Goal: Information Seeking & Learning: Learn about a topic

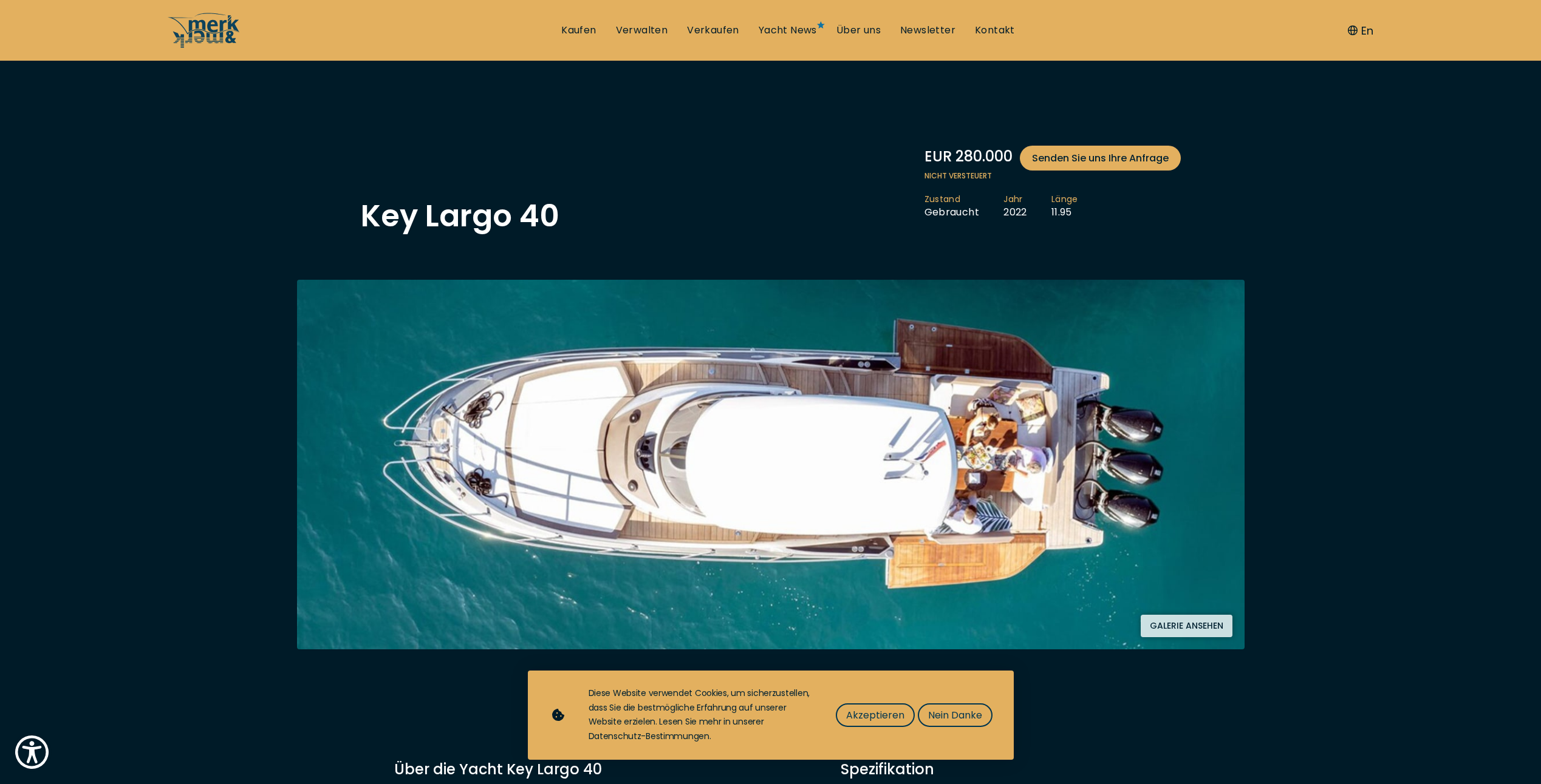
click at [1187, 621] on button "Galerie ansehen" at bounding box center [1186, 626] width 92 height 23
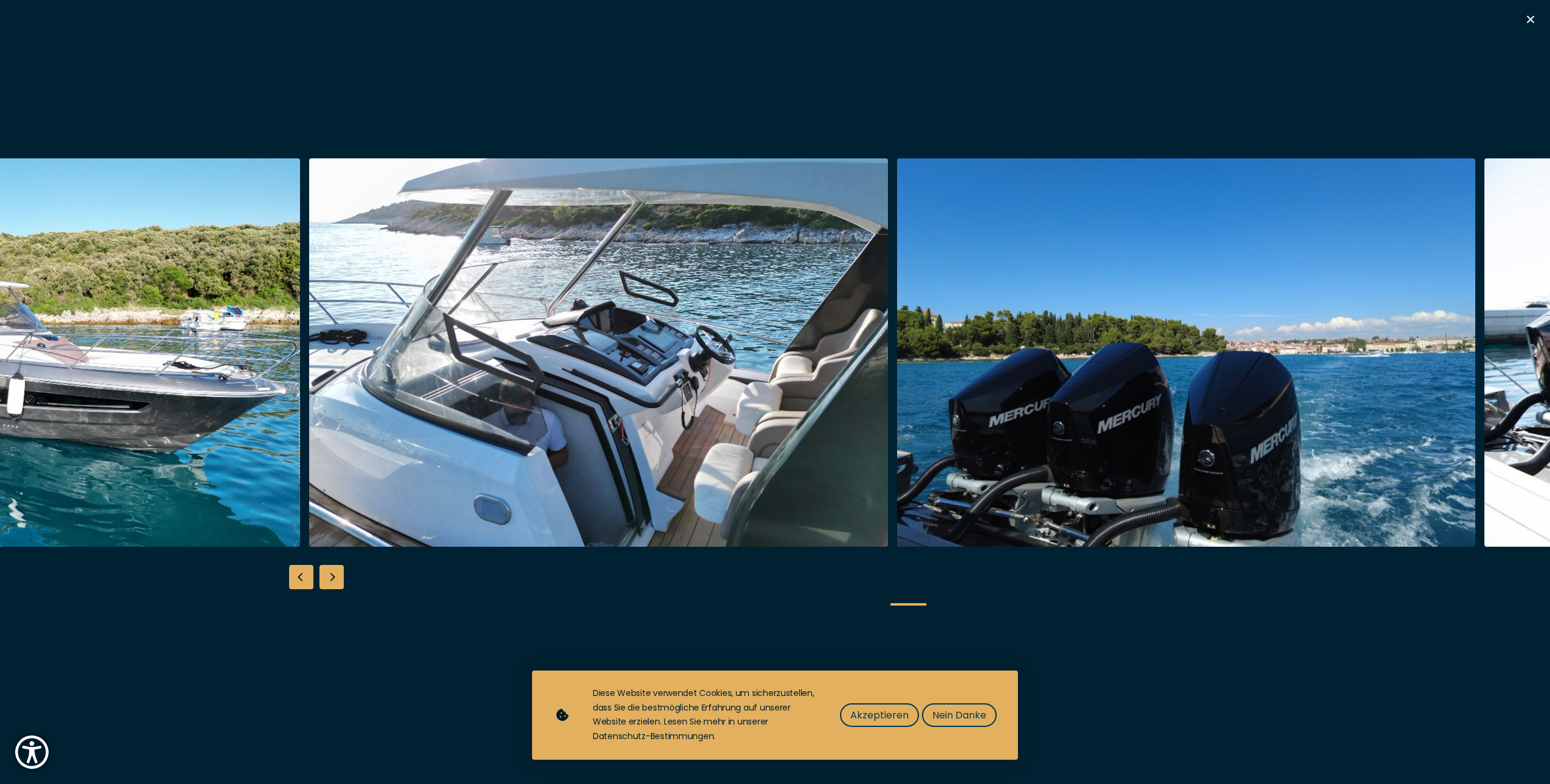
click at [614, 417] on img "button" at bounding box center [598, 353] width 579 height 389
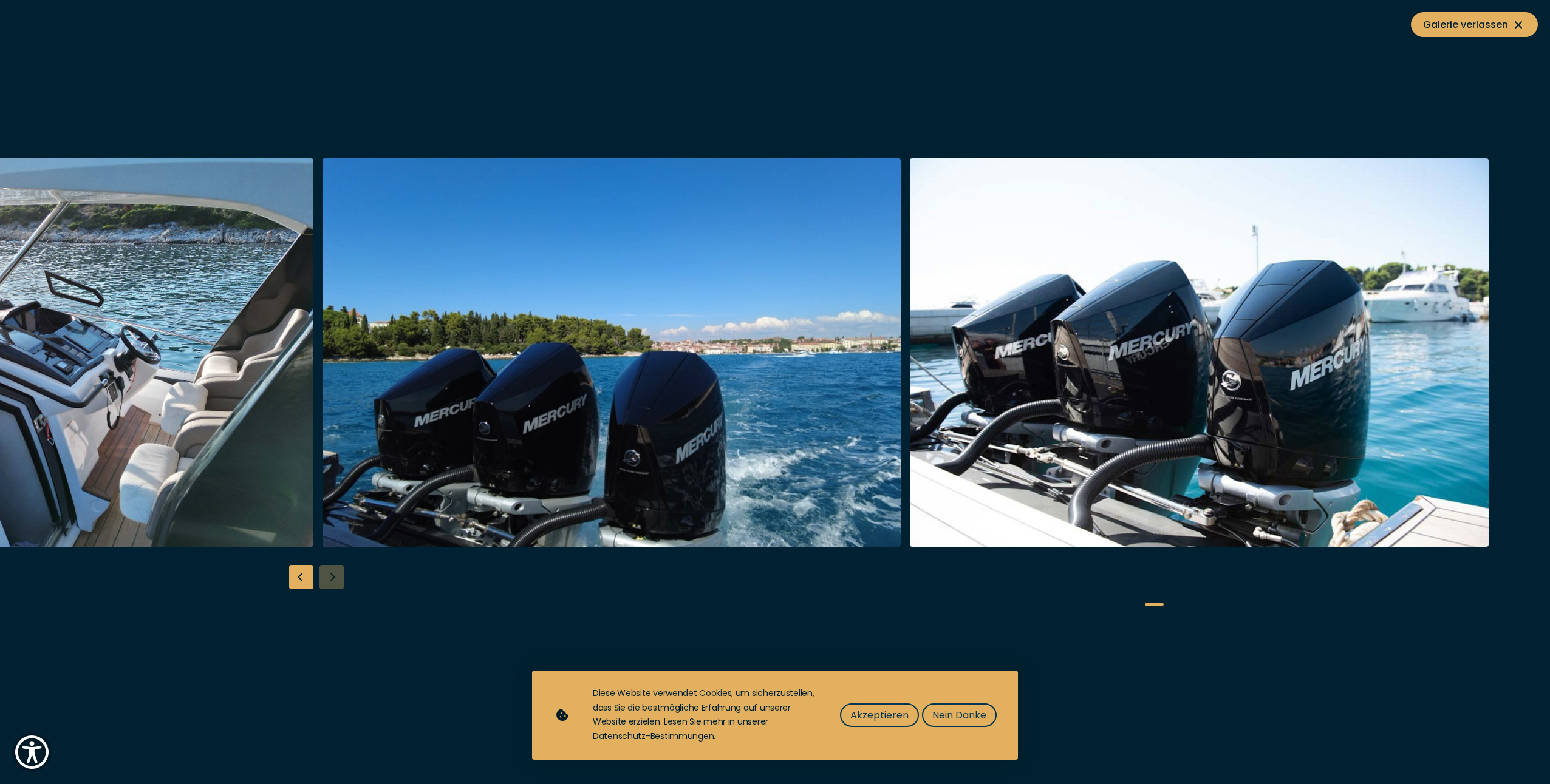
click at [509, 402] on img "button" at bounding box center [612, 353] width 579 height 389
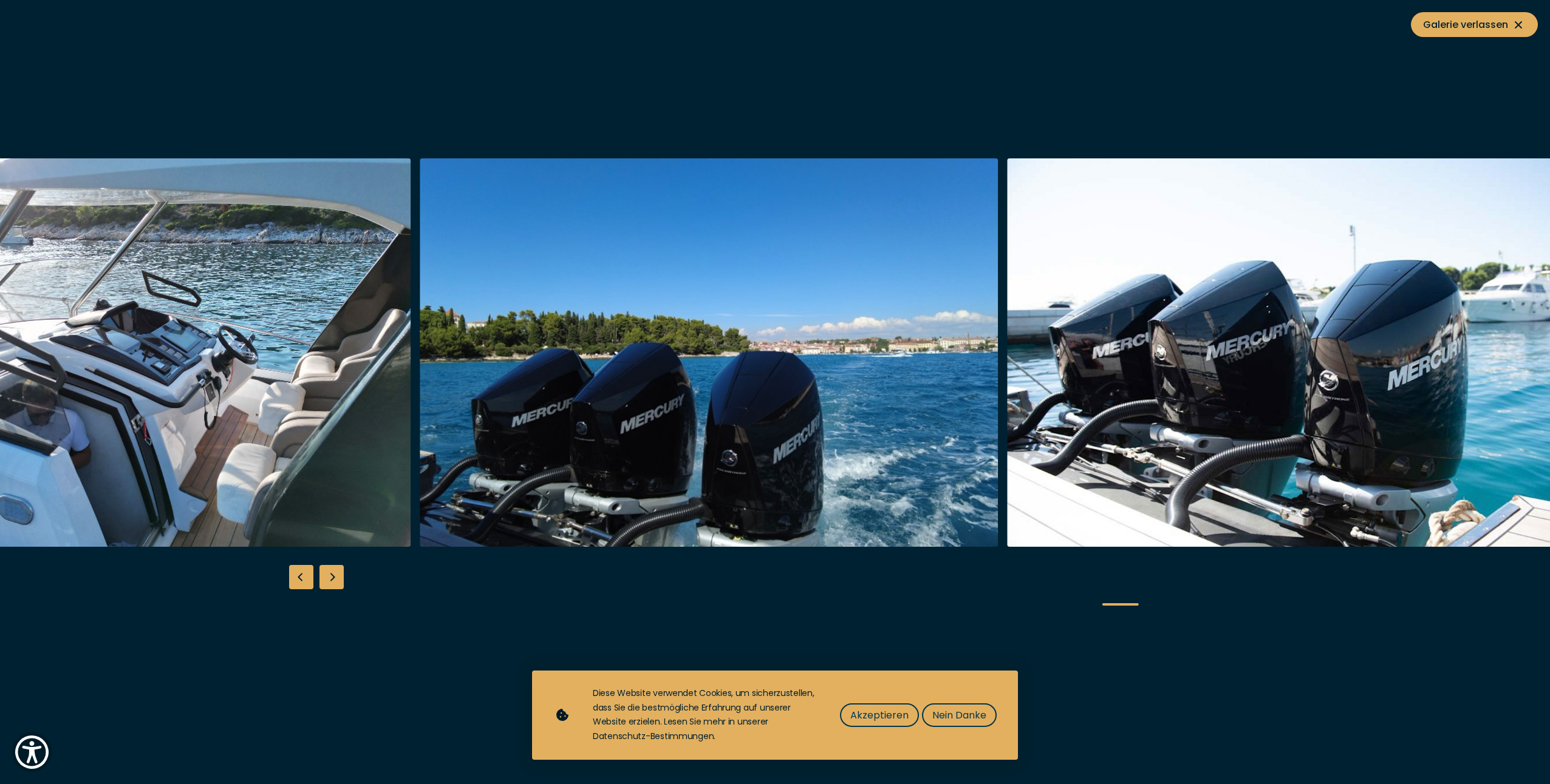
click at [999, 430] on img "button" at bounding box center [709, 353] width 579 height 389
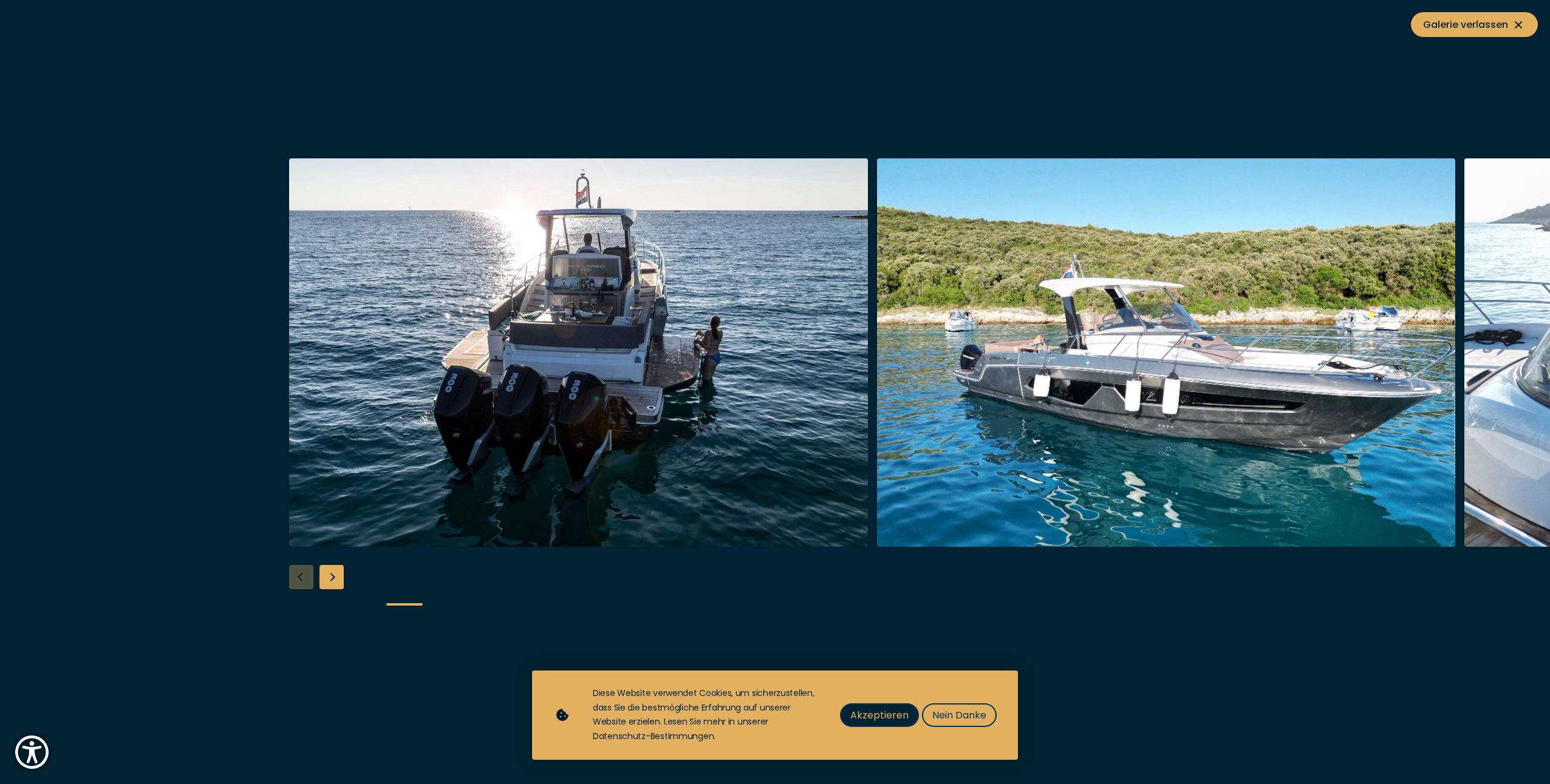
click at [876, 708] on span "Akzeptieren" at bounding box center [880, 715] width 58 height 15
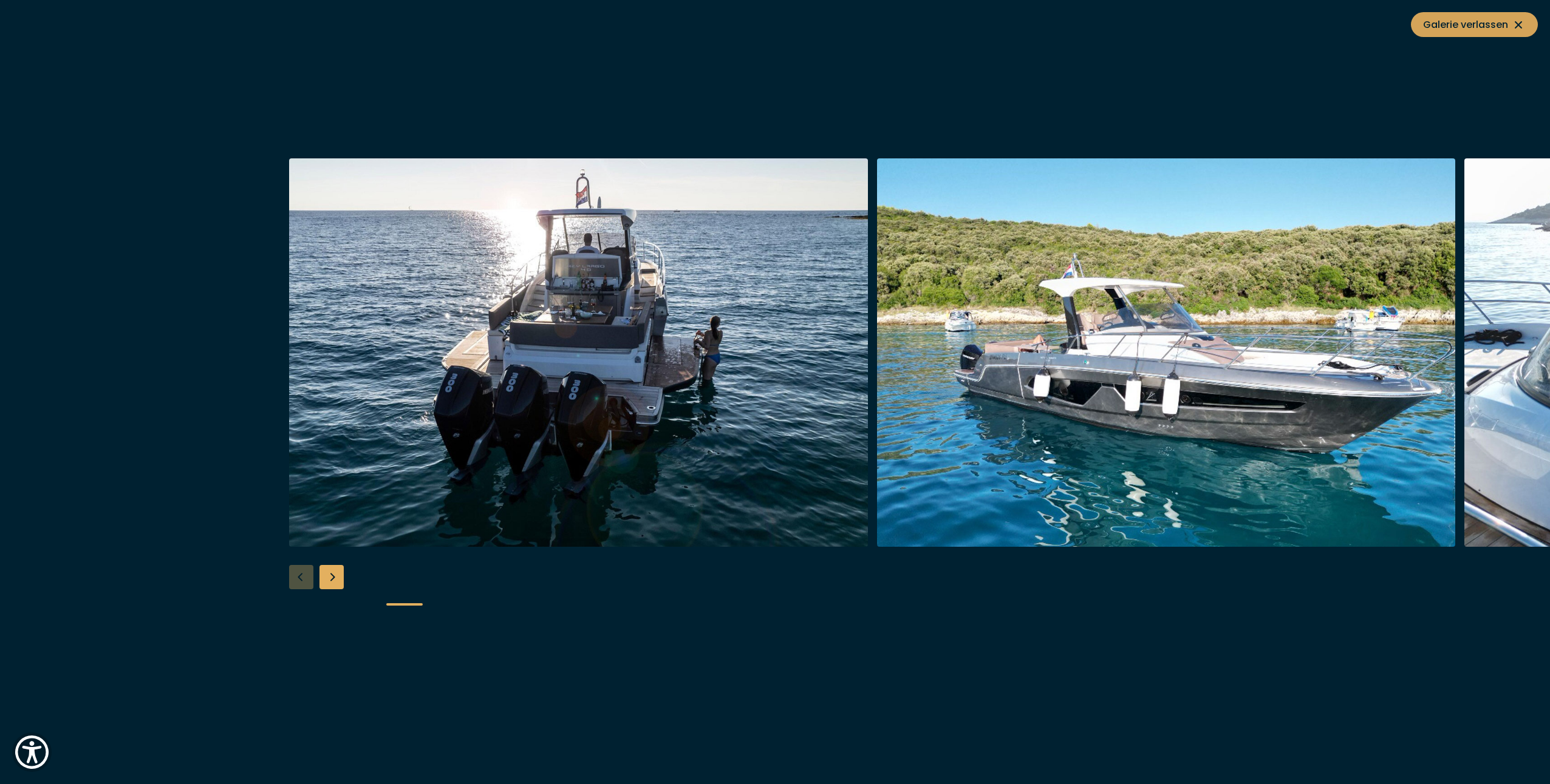
click at [1449, 24] on span "Galerie verlassen" at bounding box center [1475, 24] width 103 height 15
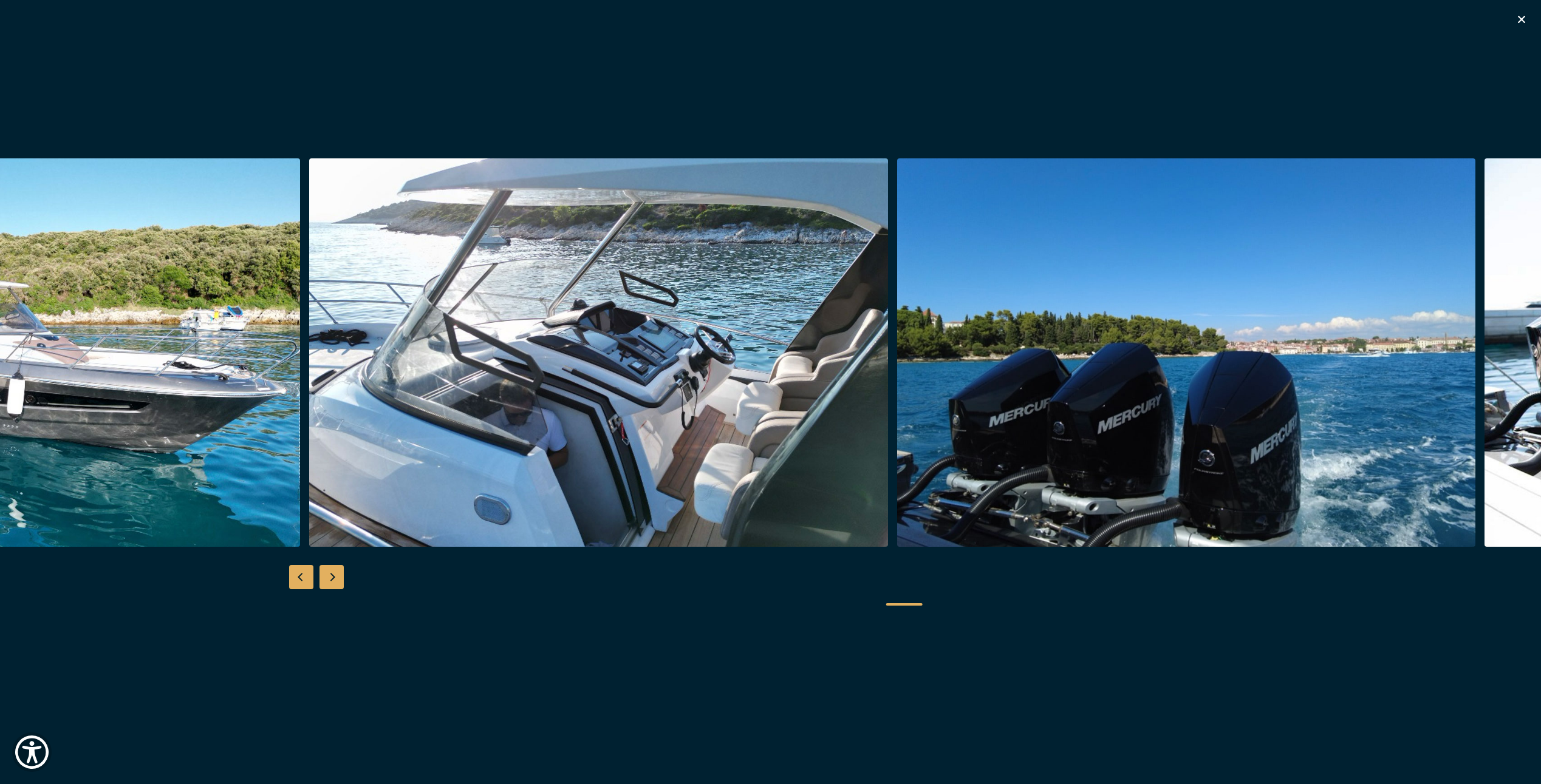
scroll to position [303, 0]
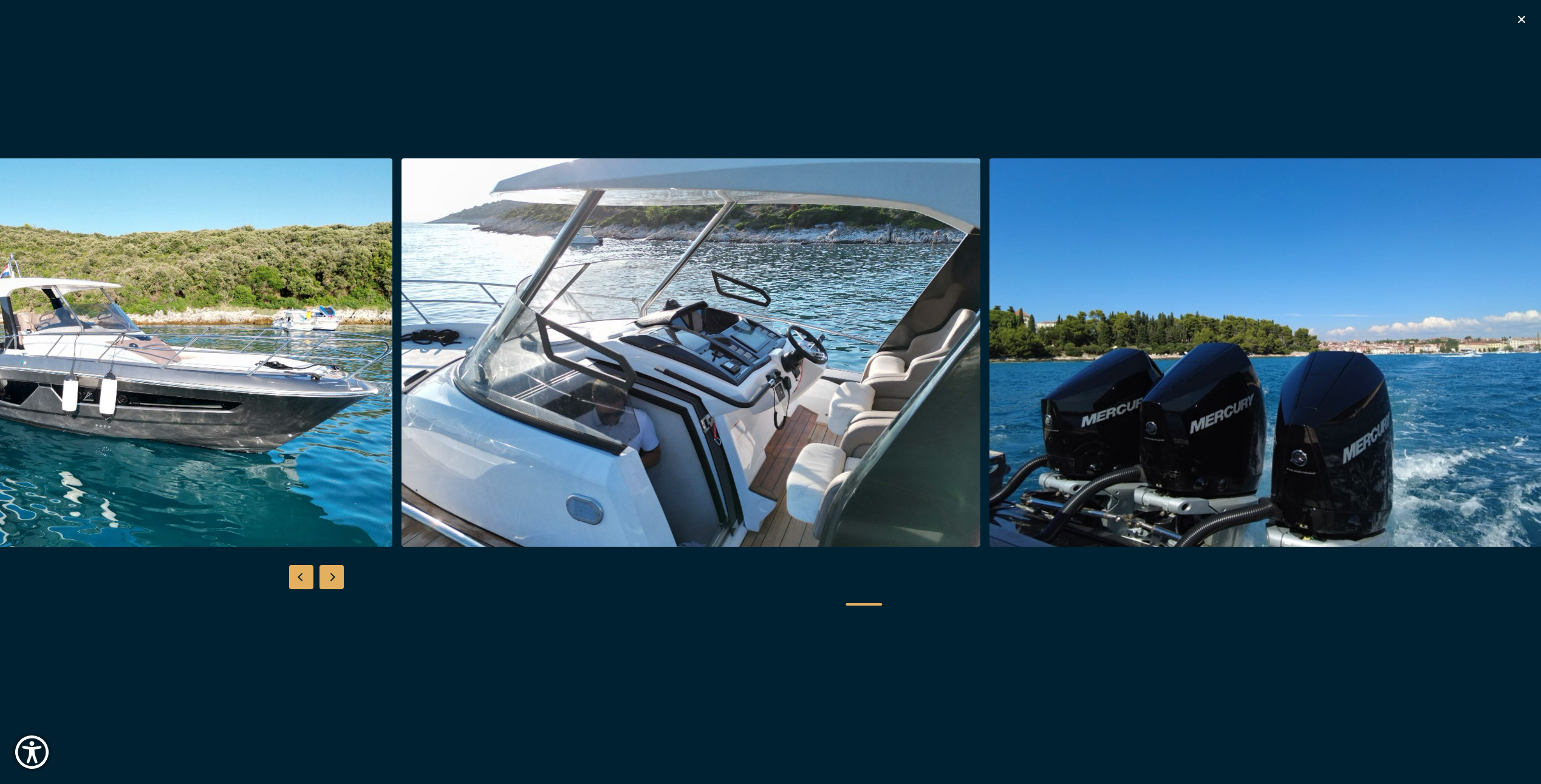
click at [393, 412] on img "button" at bounding box center [104, 353] width 579 height 389
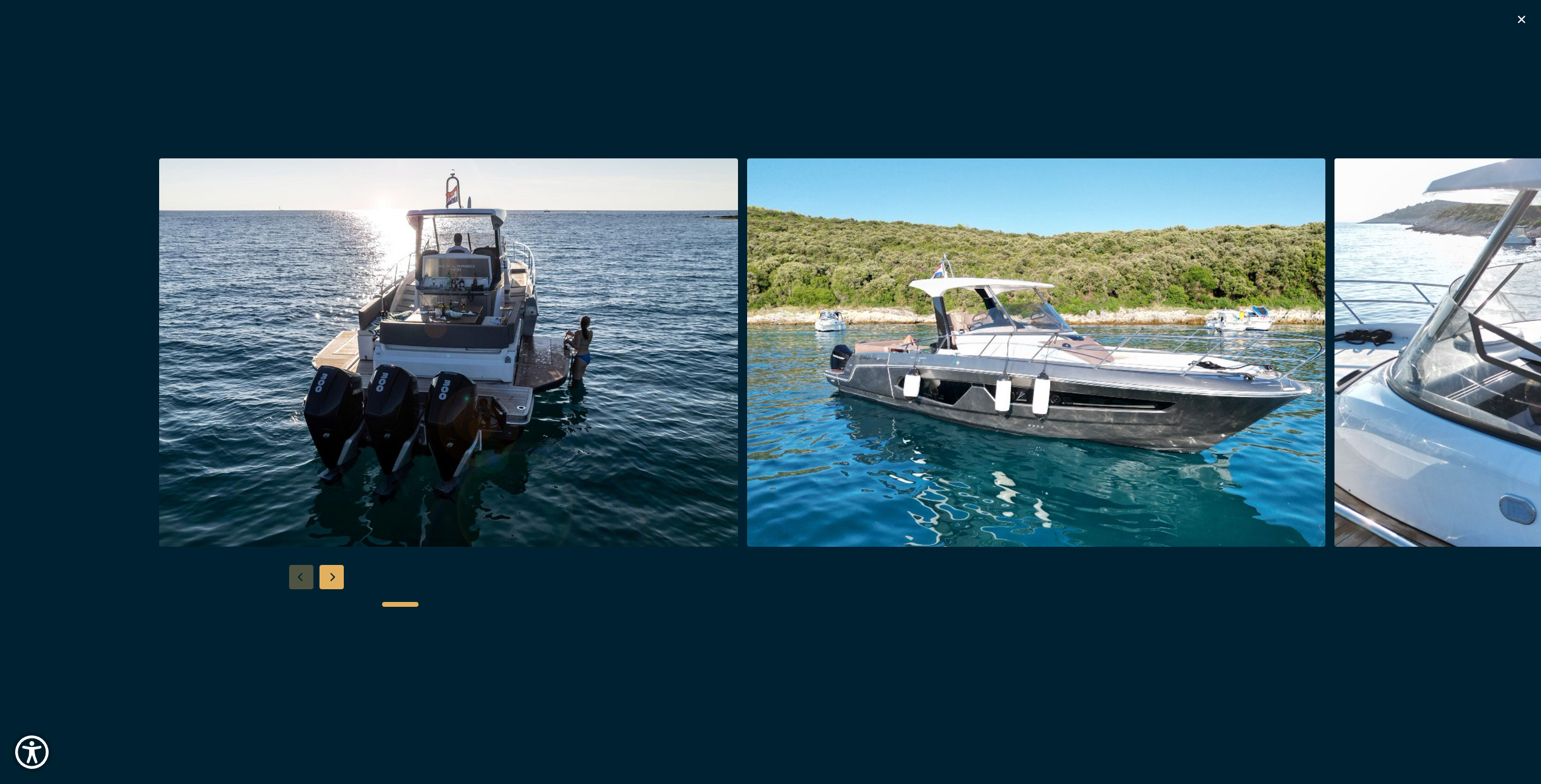
scroll to position [243, 0]
click at [297, 586] on div at bounding box center [770, 392] width 1541 height 467
click at [1519, 19] on icon "button" at bounding box center [1521, 19] width 15 height 15
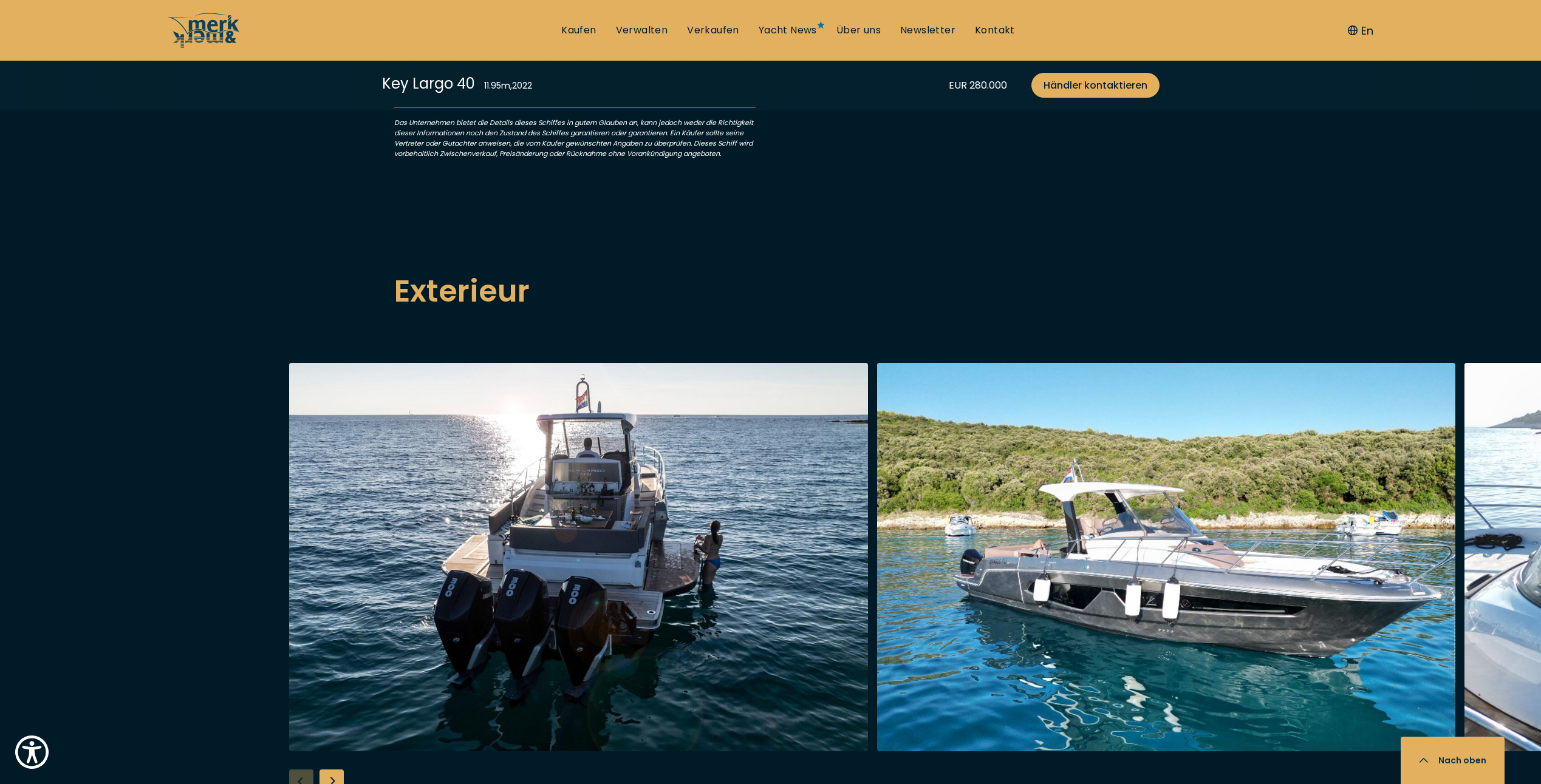
scroll to position [1397, 0]
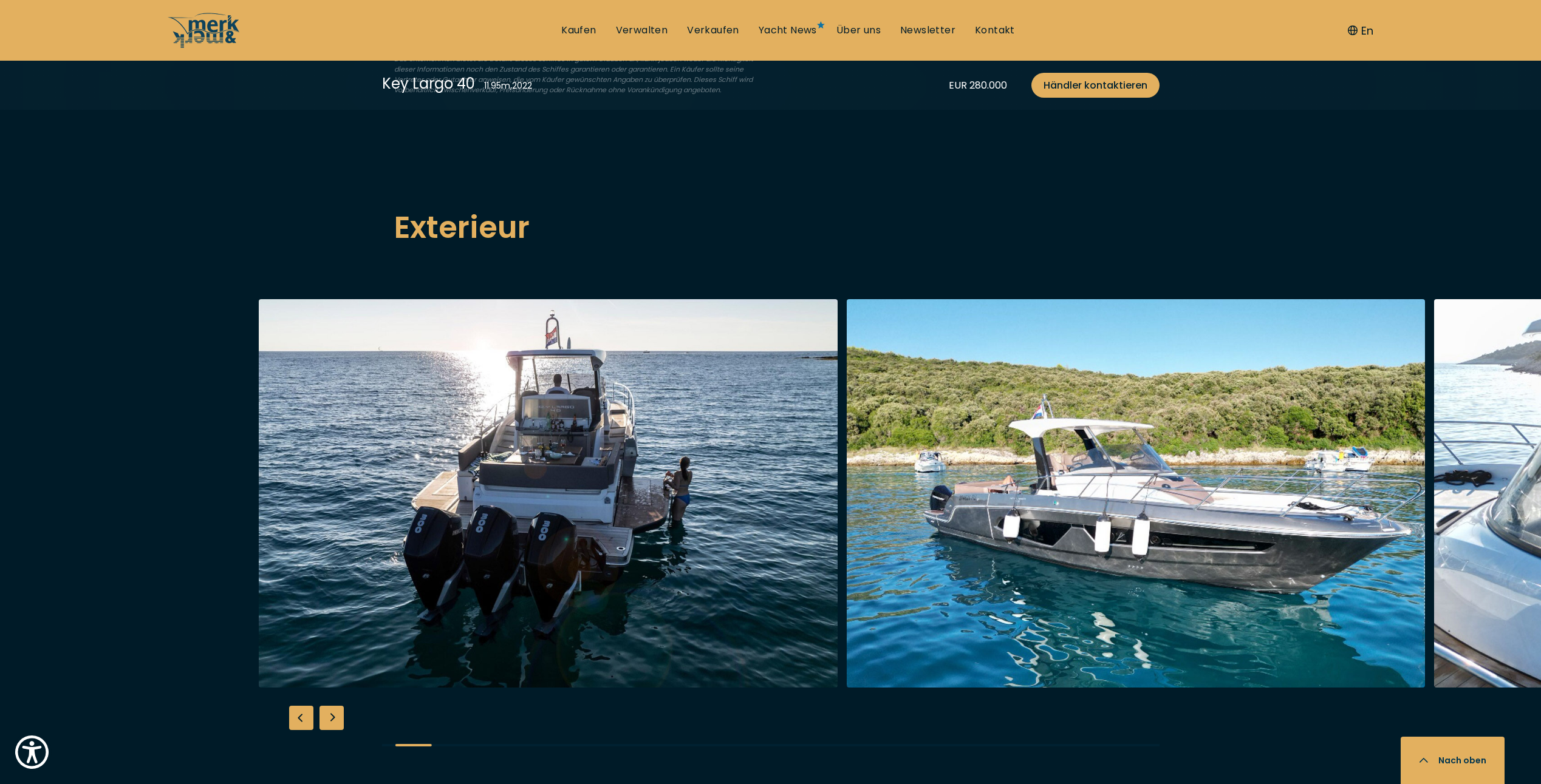
click at [259, 508] on img "button" at bounding box center [548, 493] width 579 height 389
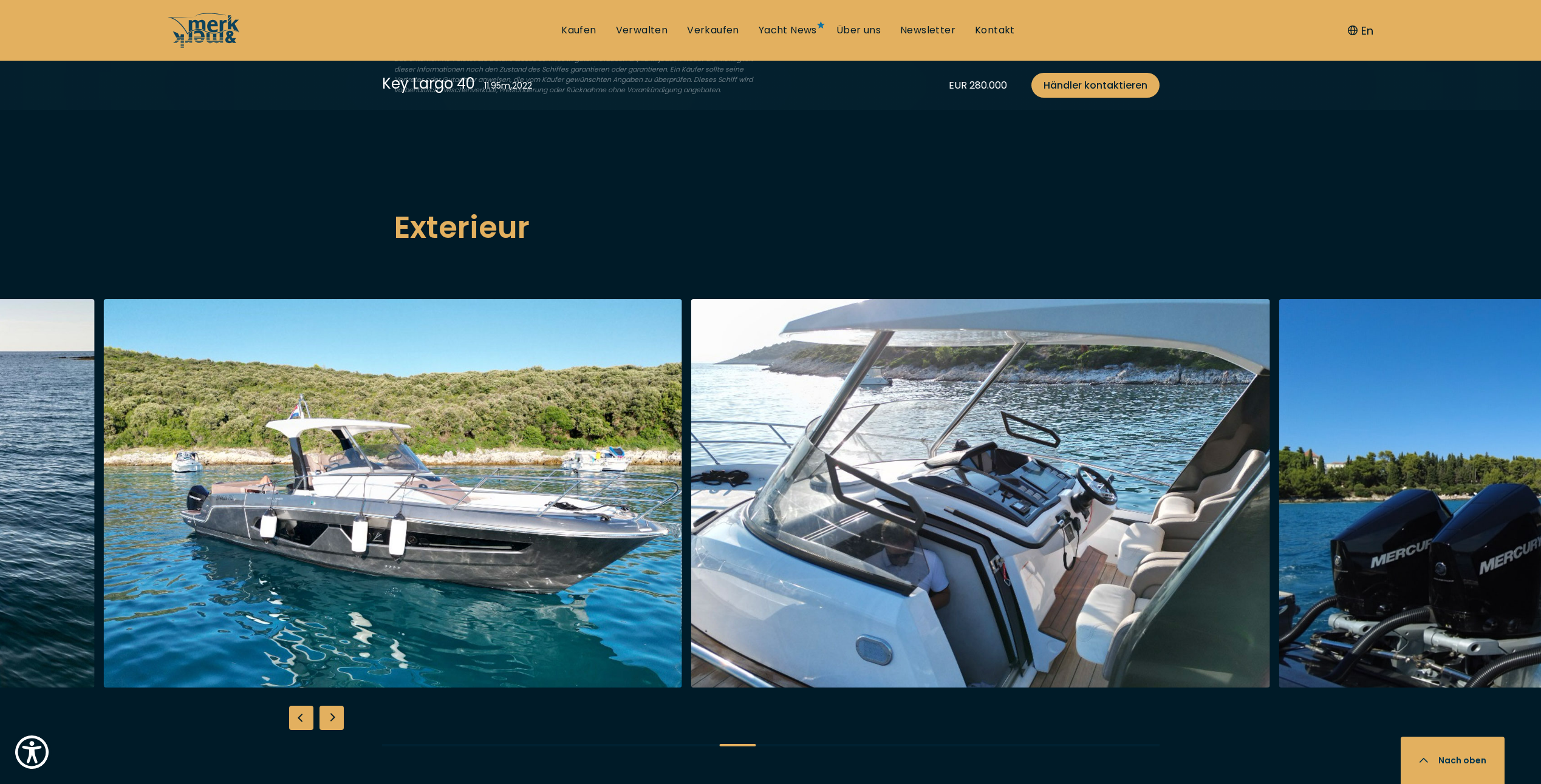
click at [751, 469] on img "button" at bounding box center [980, 493] width 579 height 389
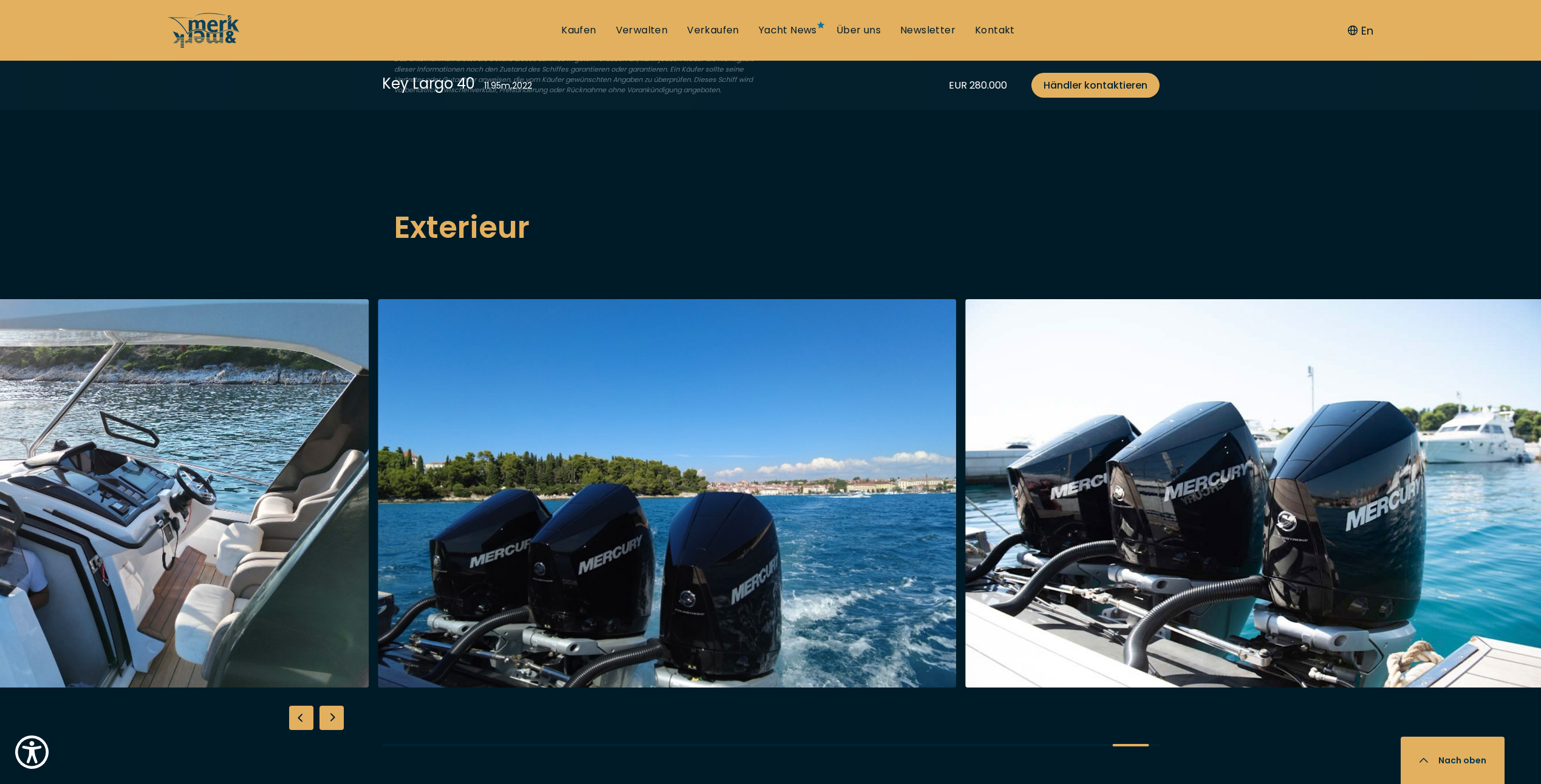
click at [945, 471] on img "button" at bounding box center [667, 493] width 579 height 389
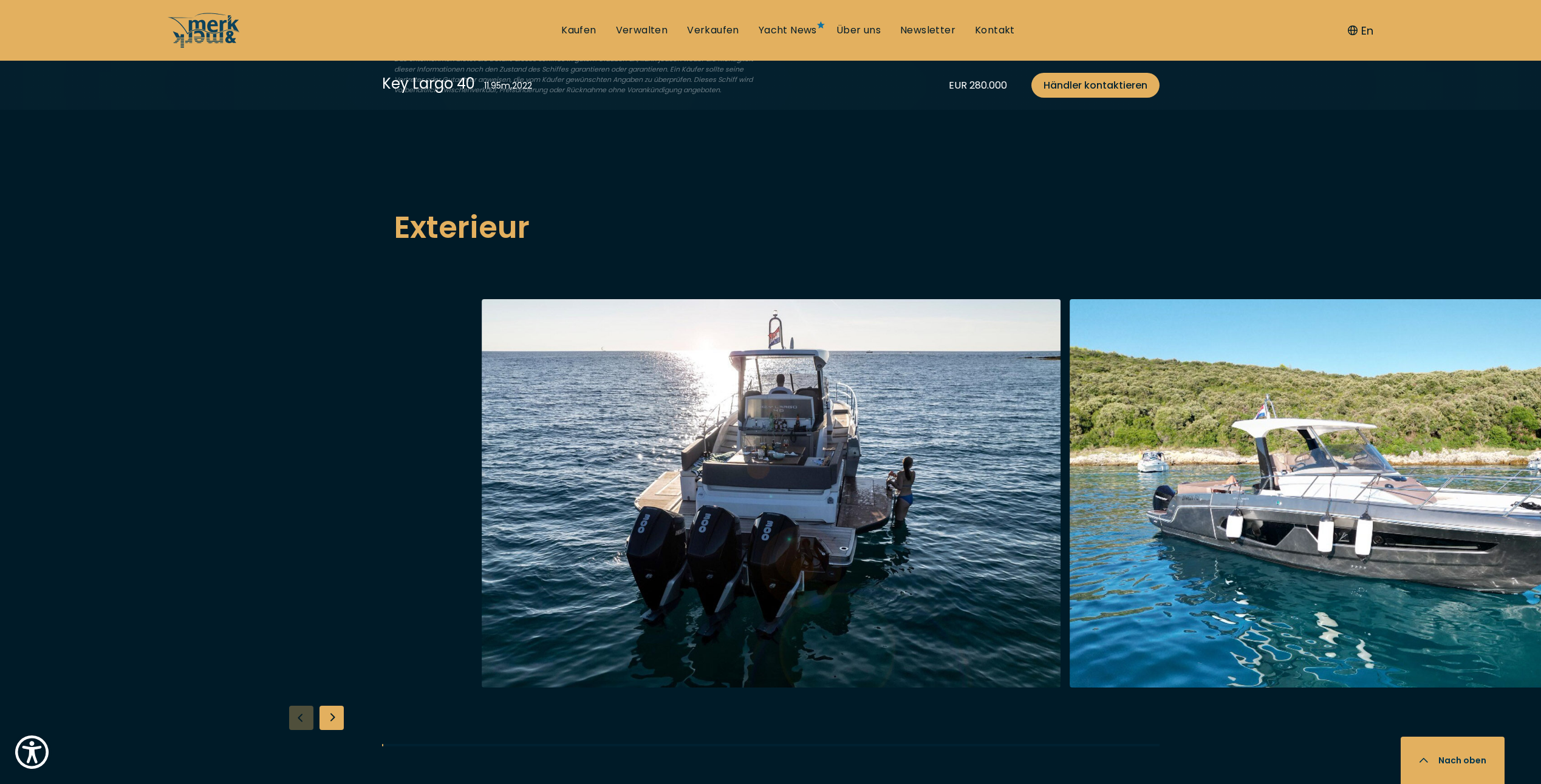
click at [981, 502] on img "button" at bounding box center [771, 493] width 579 height 389
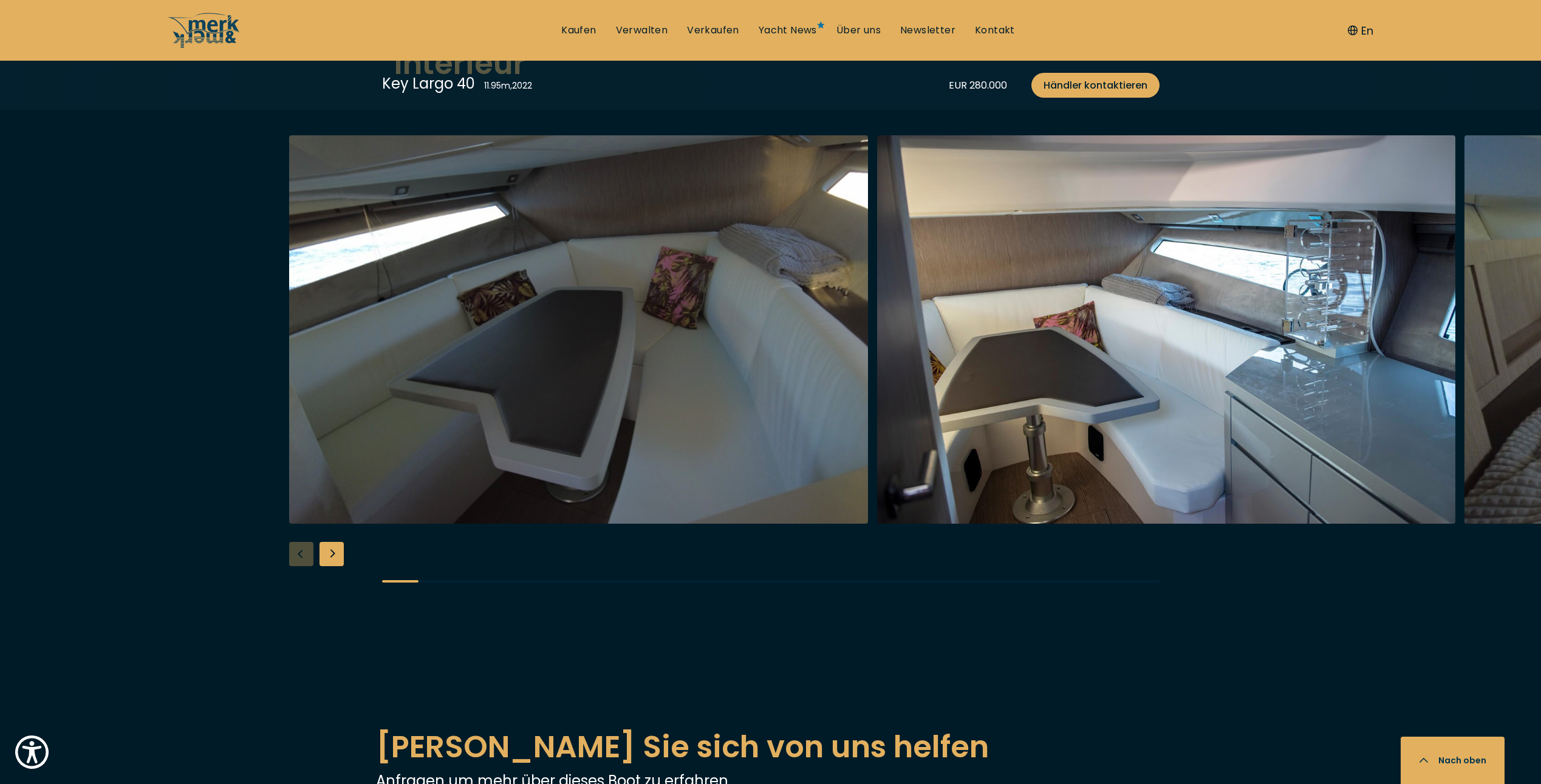
scroll to position [2246, 0]
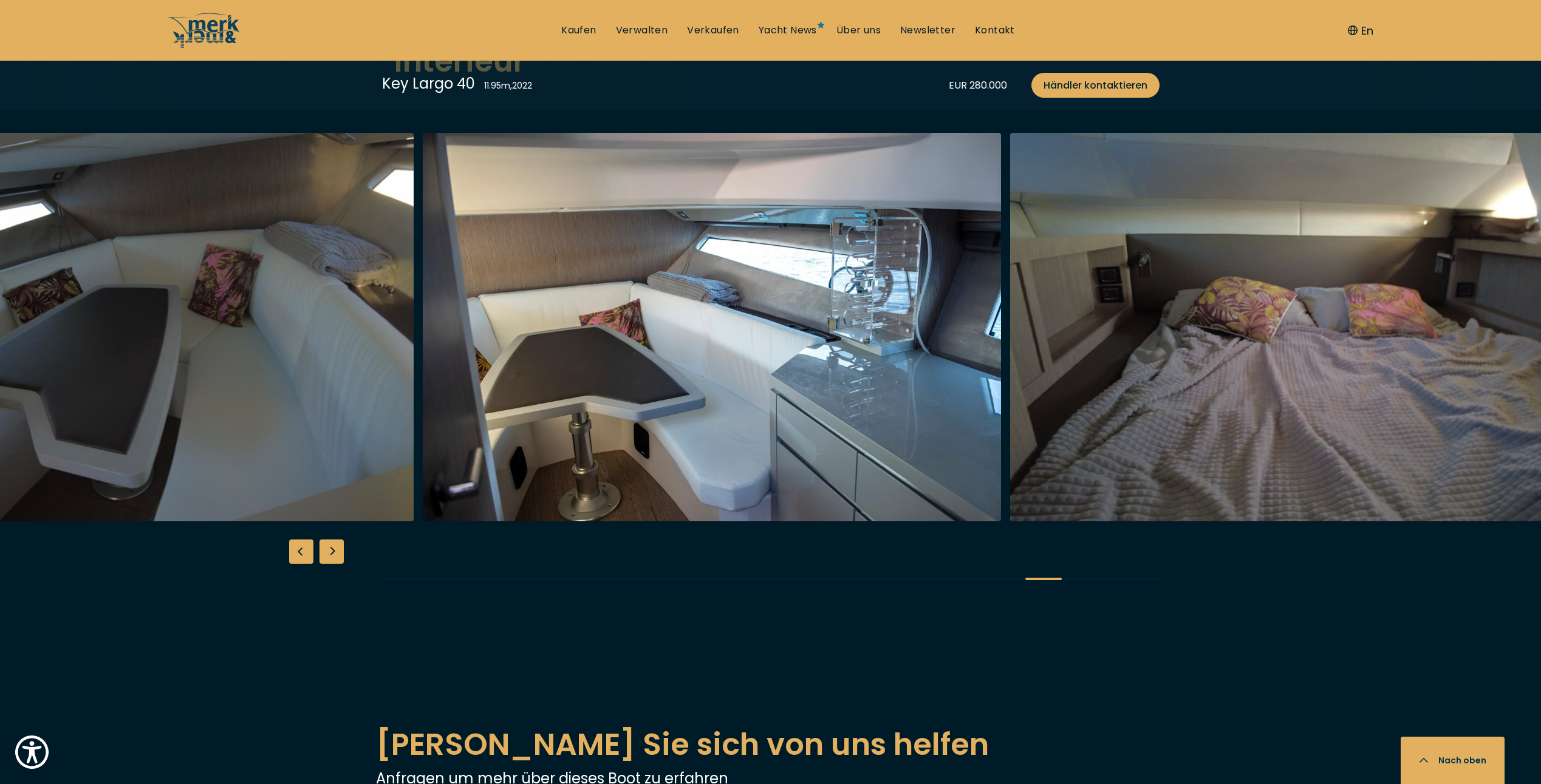
click at [451, 368] on img "button" at bounding box center [712, 327] width 579 height 389
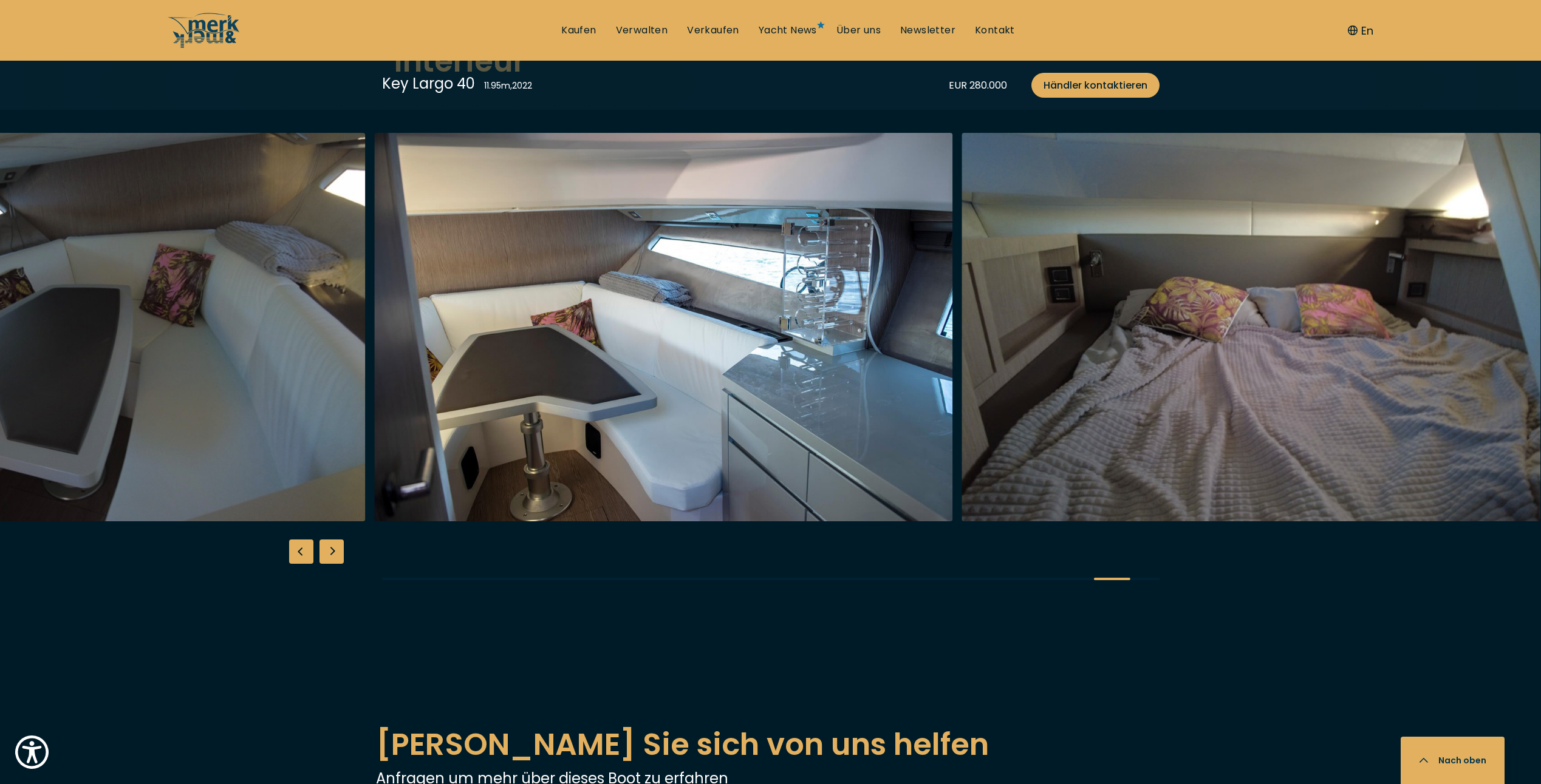
click at [953, 381] on img "button" at bounding box center [663, 327] width 579 height 389
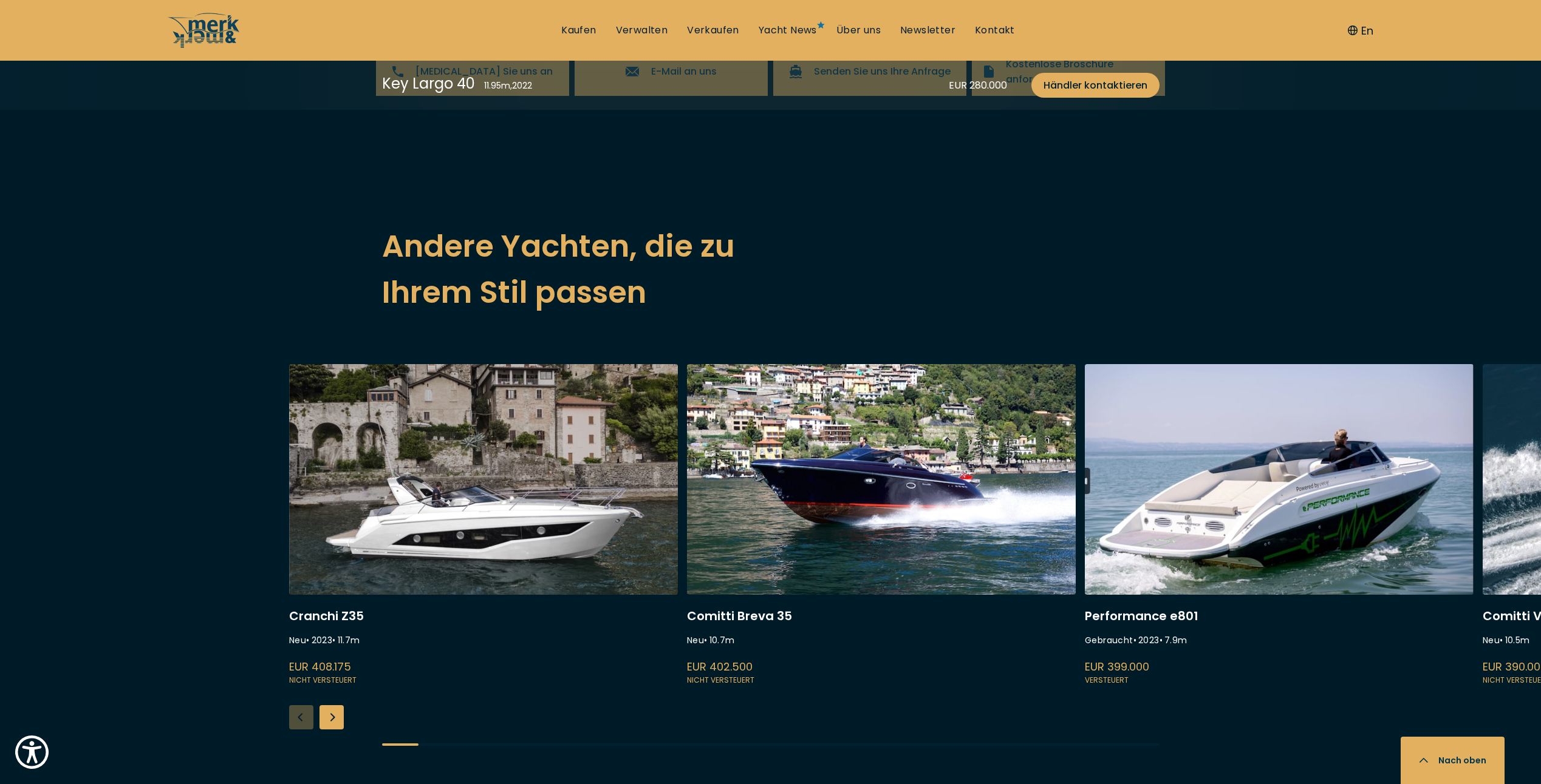
scroll to position [3035, 0]
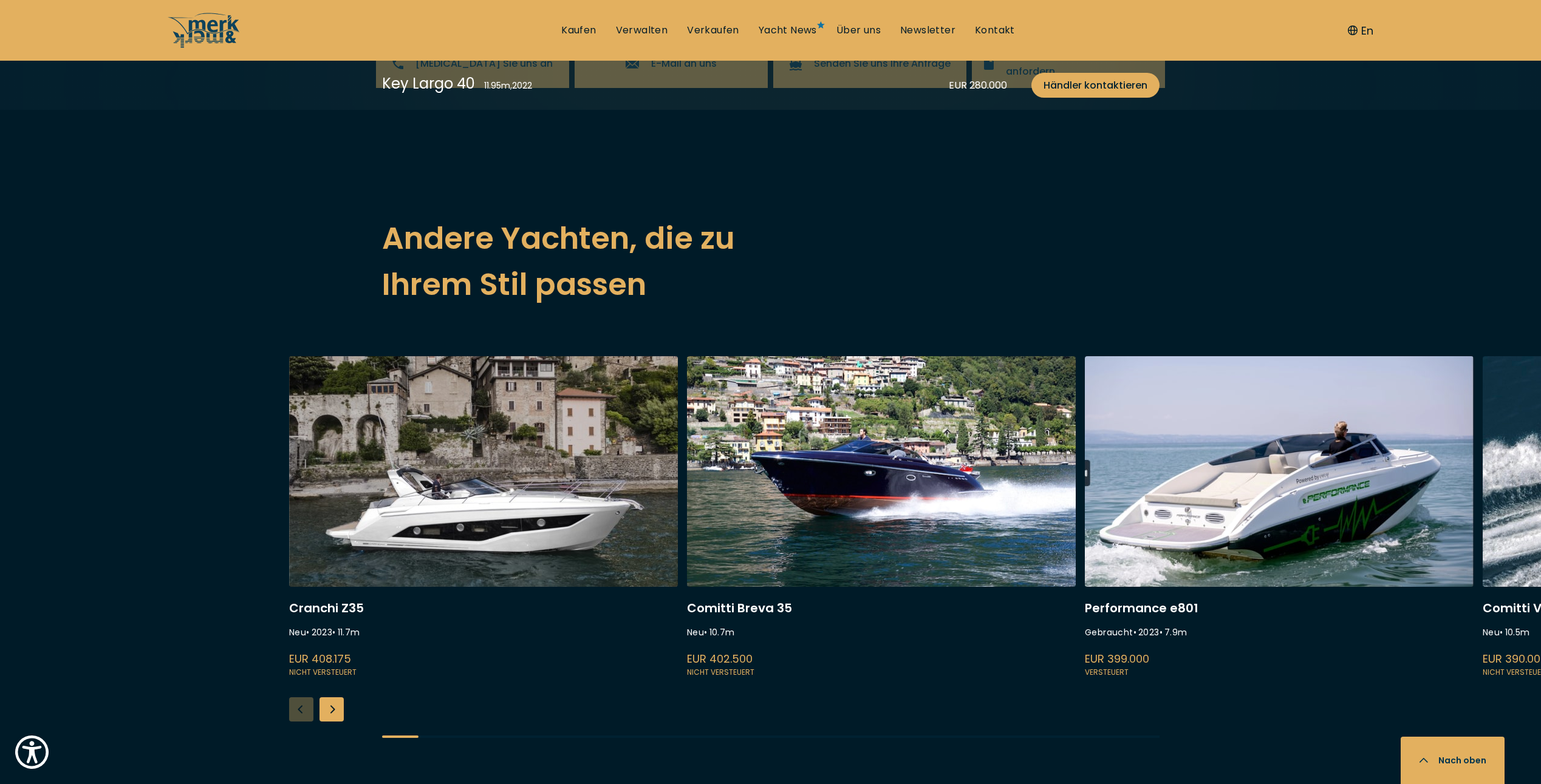
click at [496, 493] on link at bounding box center [483, 518] width 389 height 324
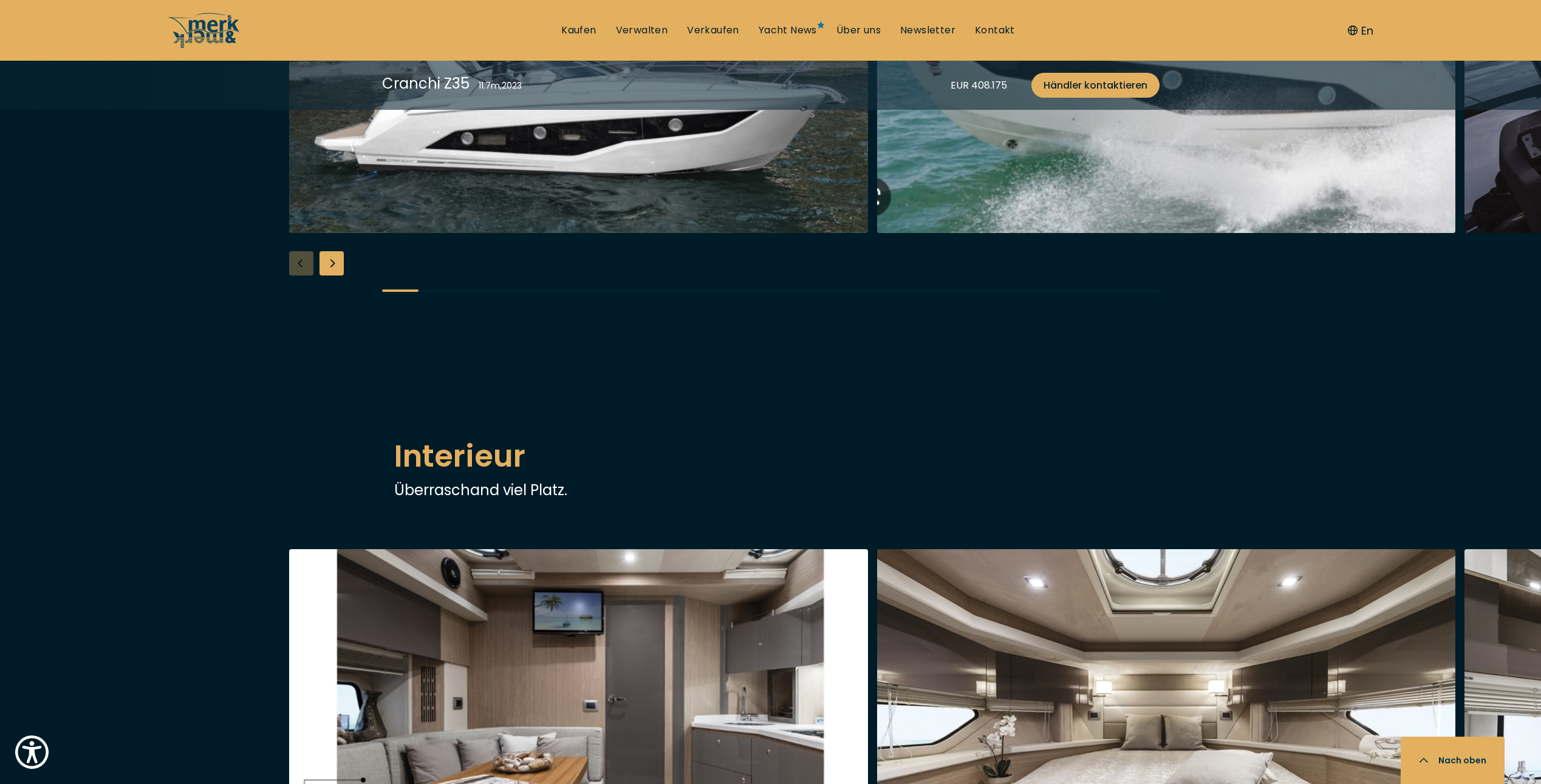
scroll to position [1275, 0]
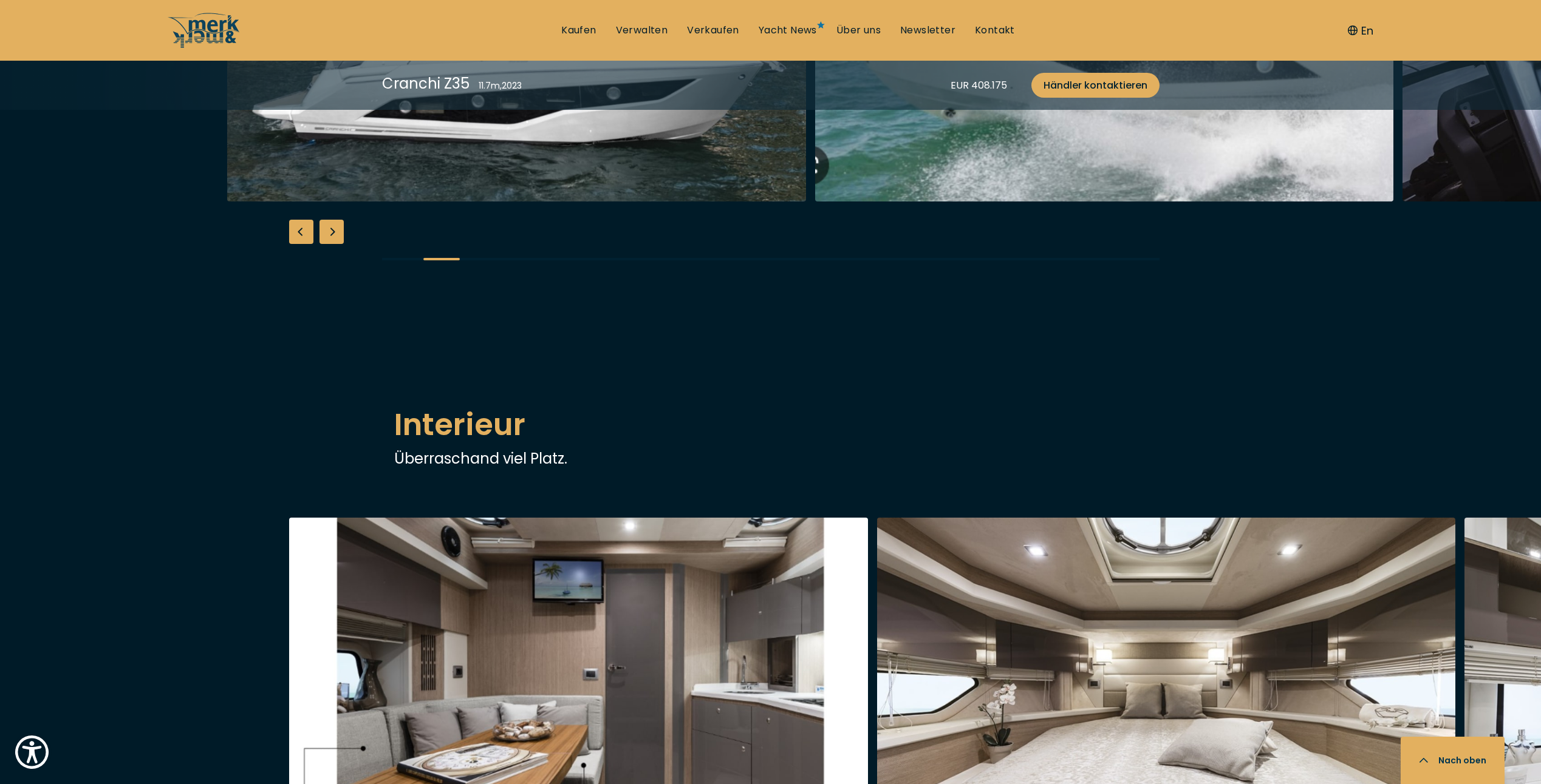
click at [815, 202] on img "button" at bounding box center [1104, 7] width 579 height 389
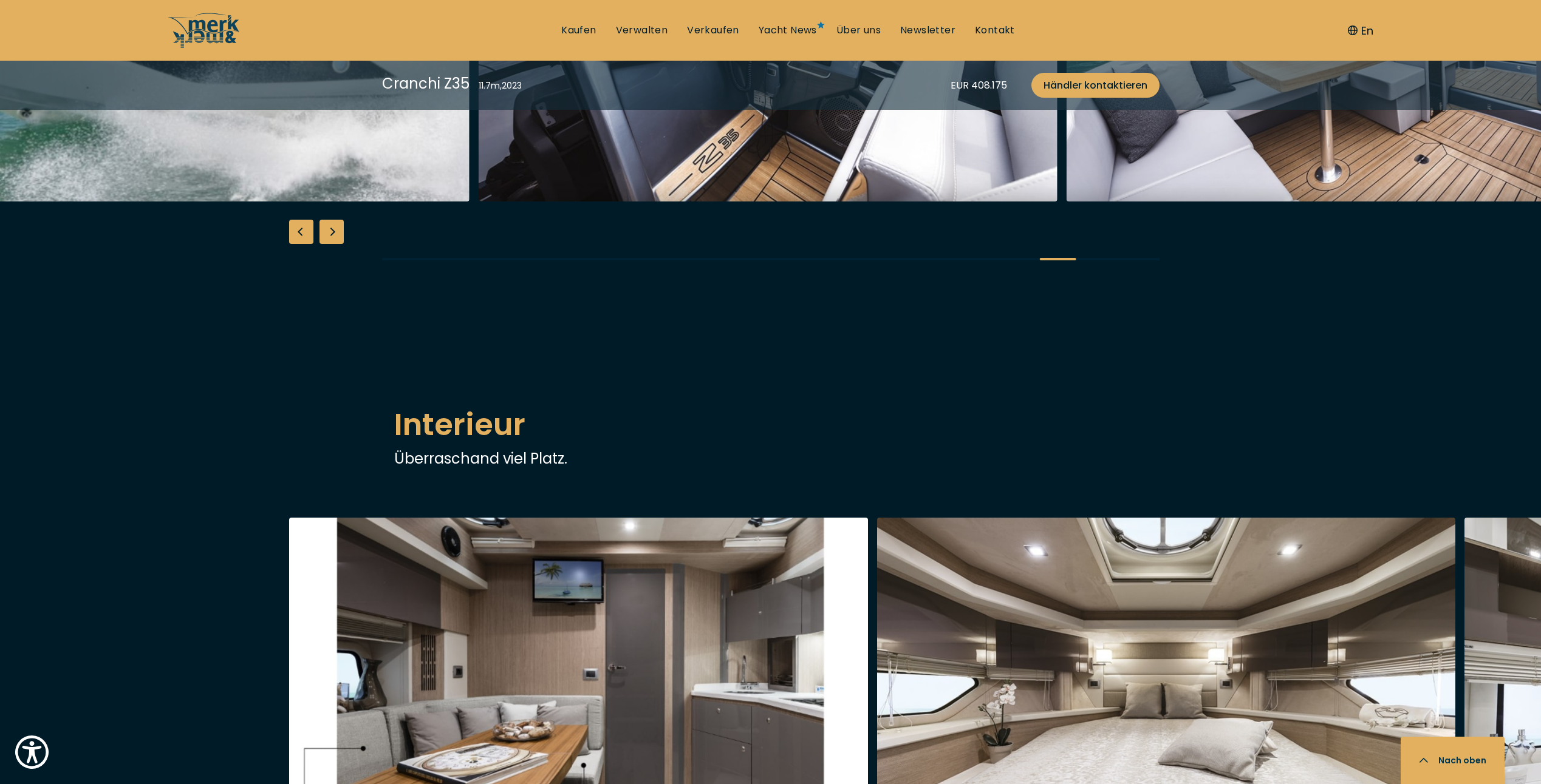
click at [655, 202] on img "button" at bounding box center [768, 7] width 579 height 389
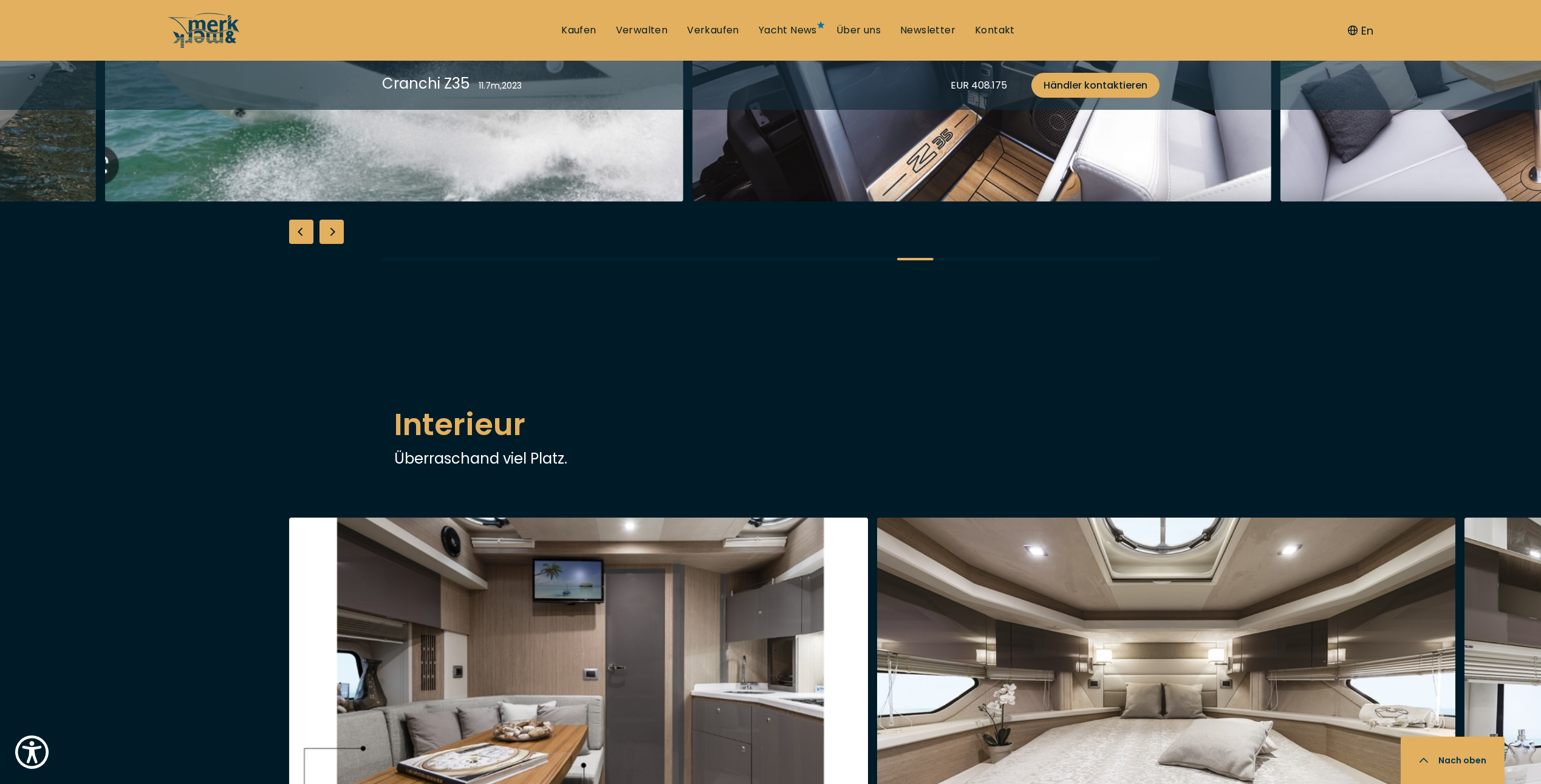
click at [1186, 202] on img "button" at bounding box center [981, 7] width 579 height 389
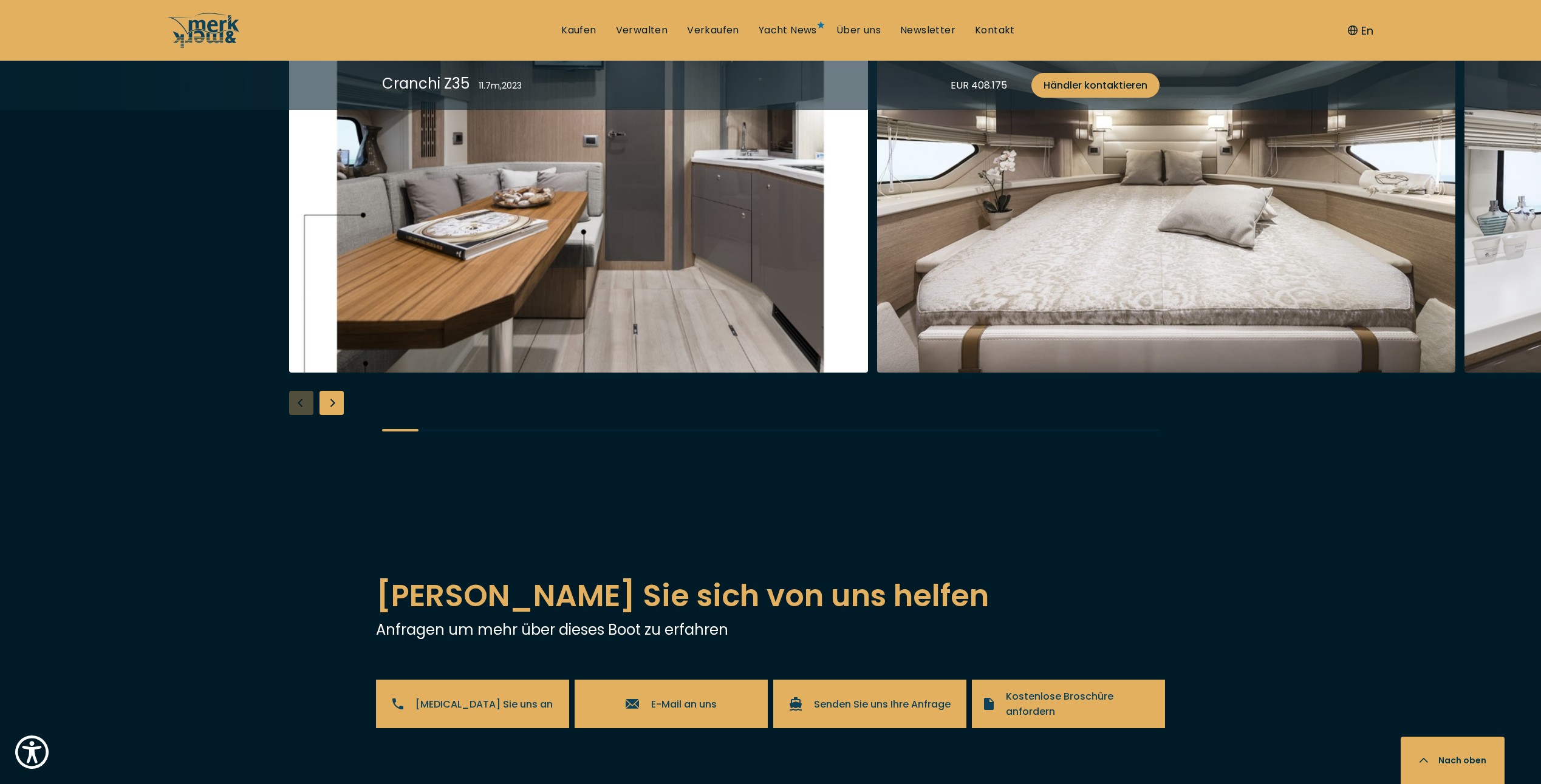
scroll to position [1821, 0]
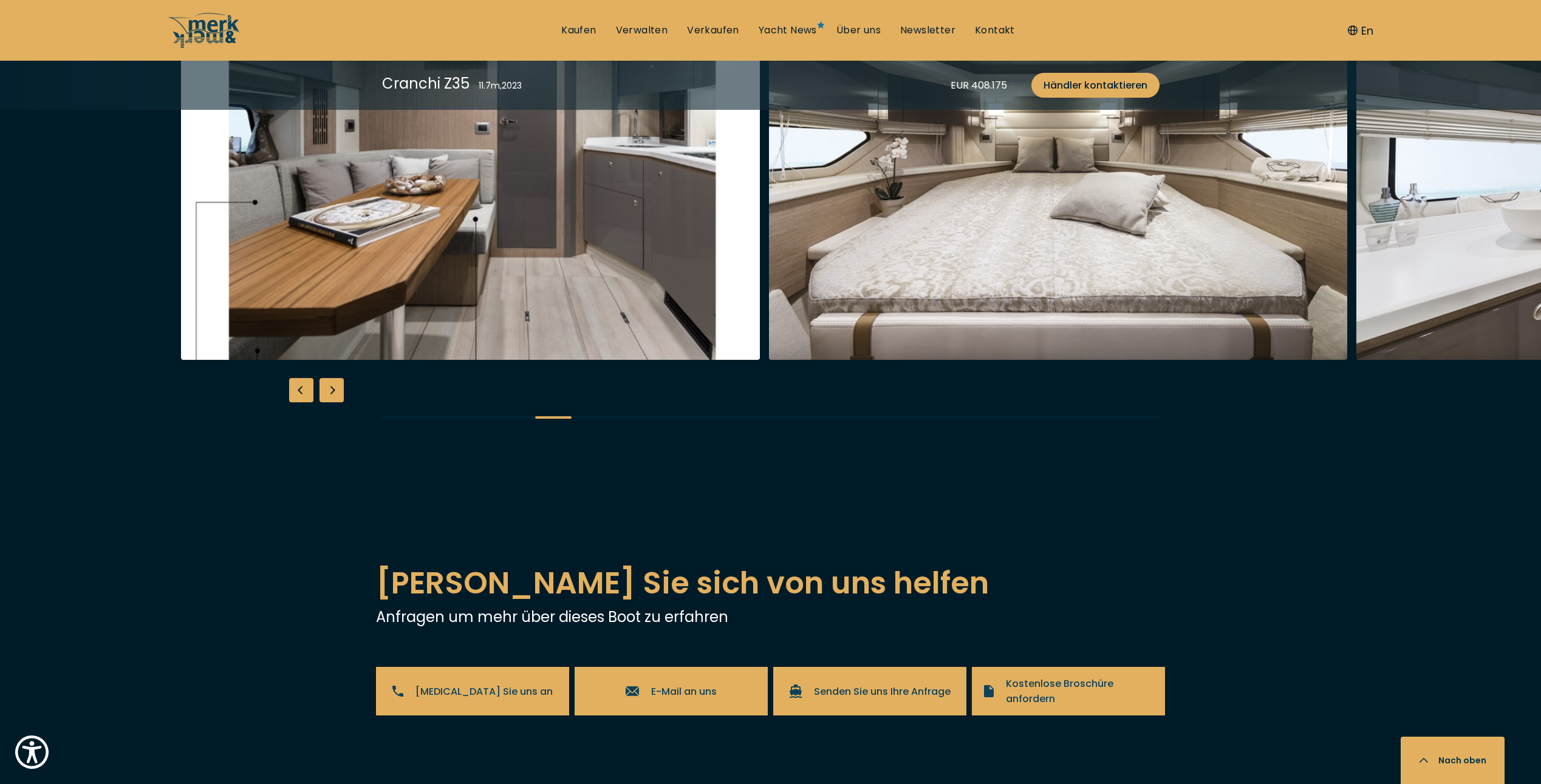
click at [879, 360] on img "button" at bounding box center [1058, 166] width 579 height 389
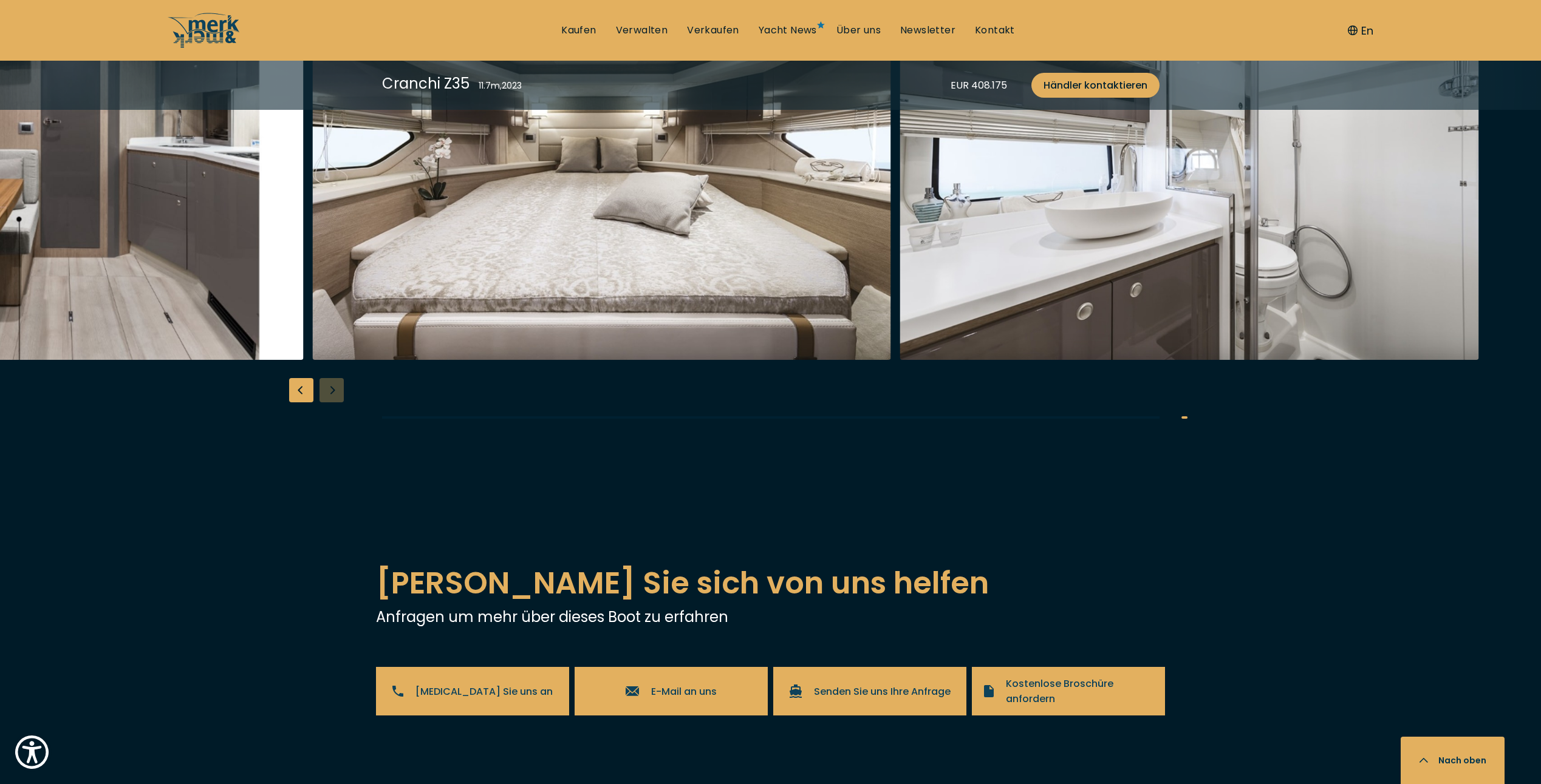
click at [502, 360] on img "button" at bounding box center [601, 166] width 579 height 389
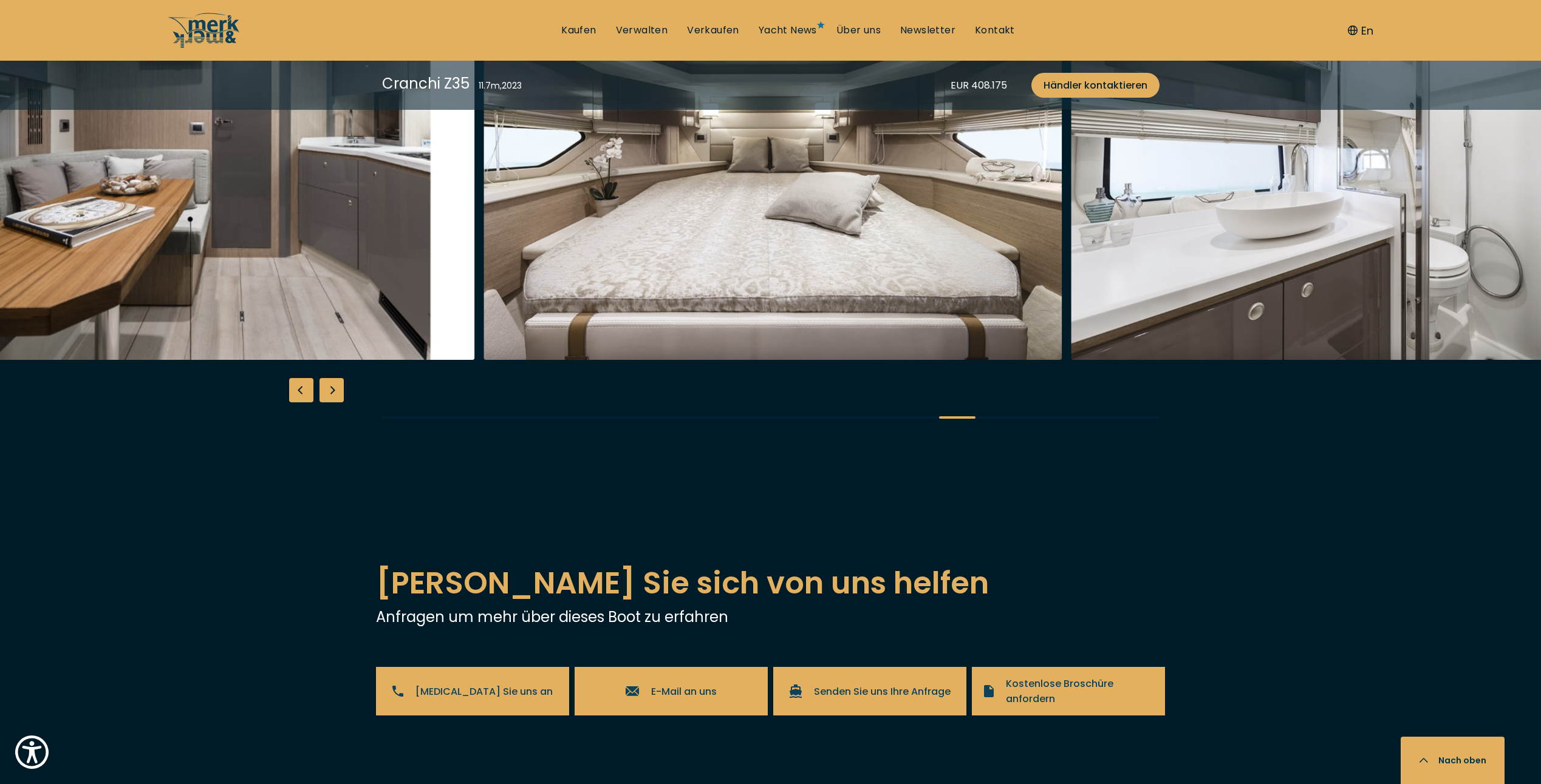
click at [1062, 360] on img "button" at bounding box center [772, 166] width 579 height 389
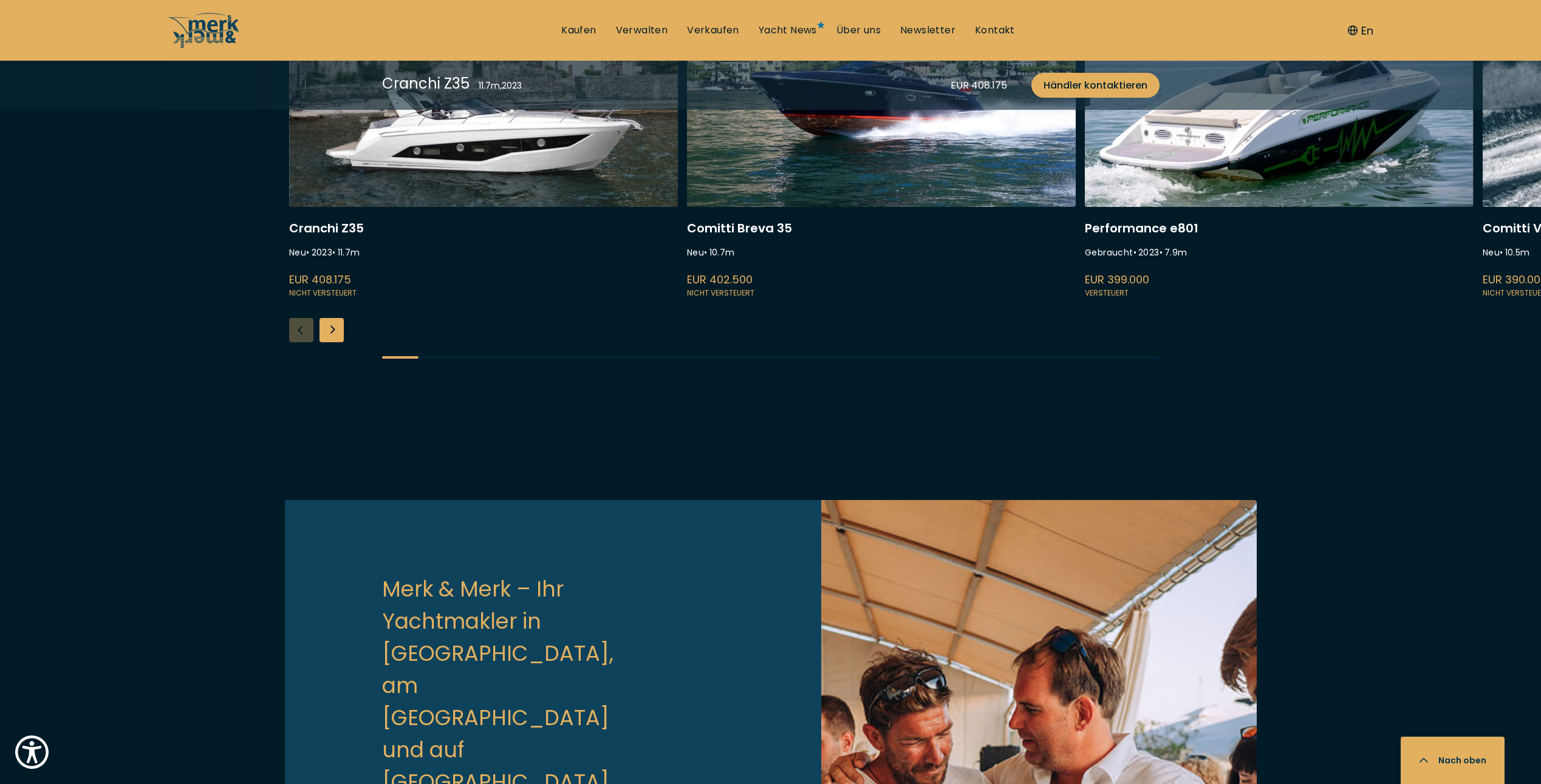
scroll to position [2853, 0]
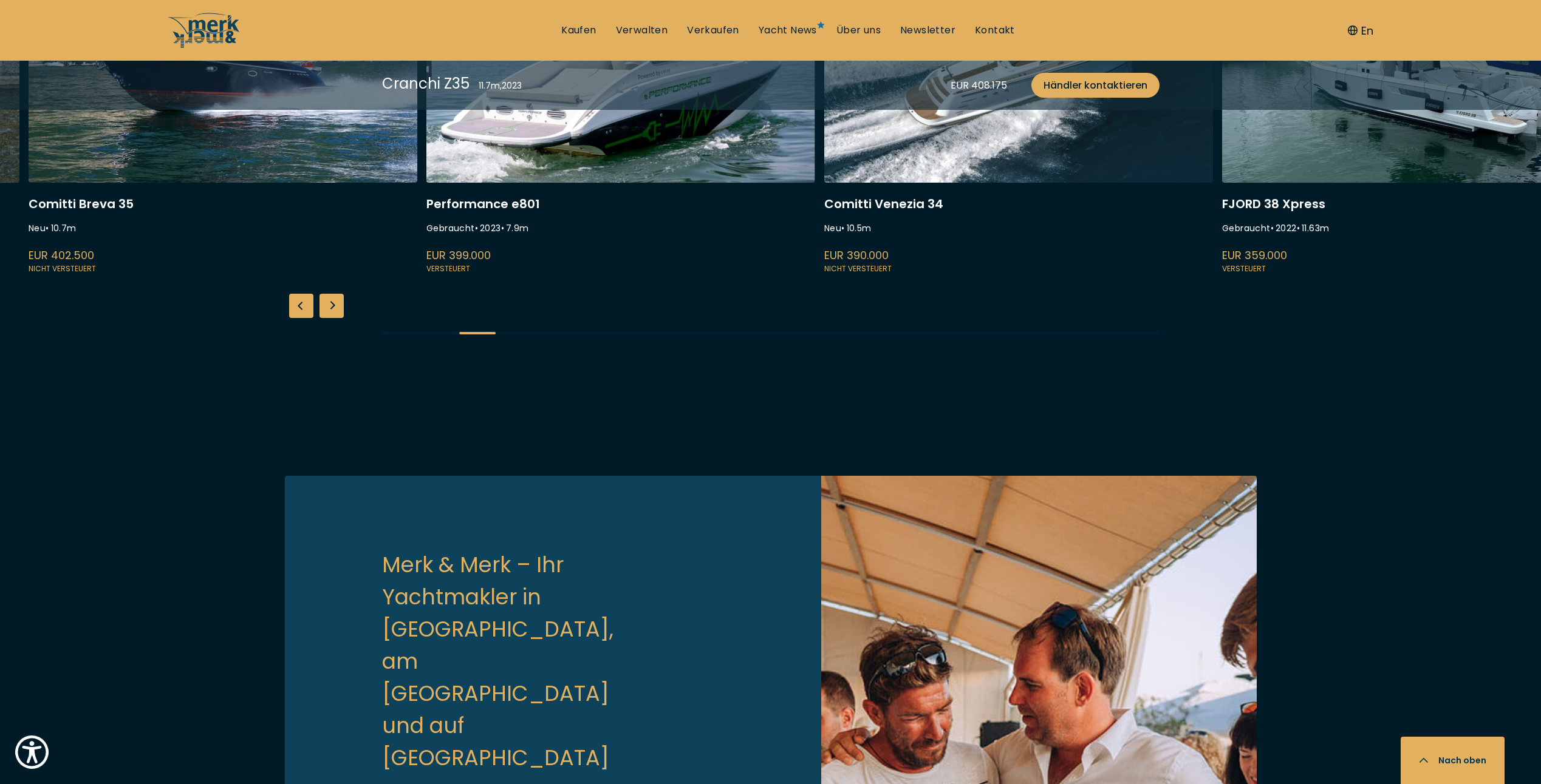
click at [569, 276] on link at bounding box center [621, 114] width 389 height 324
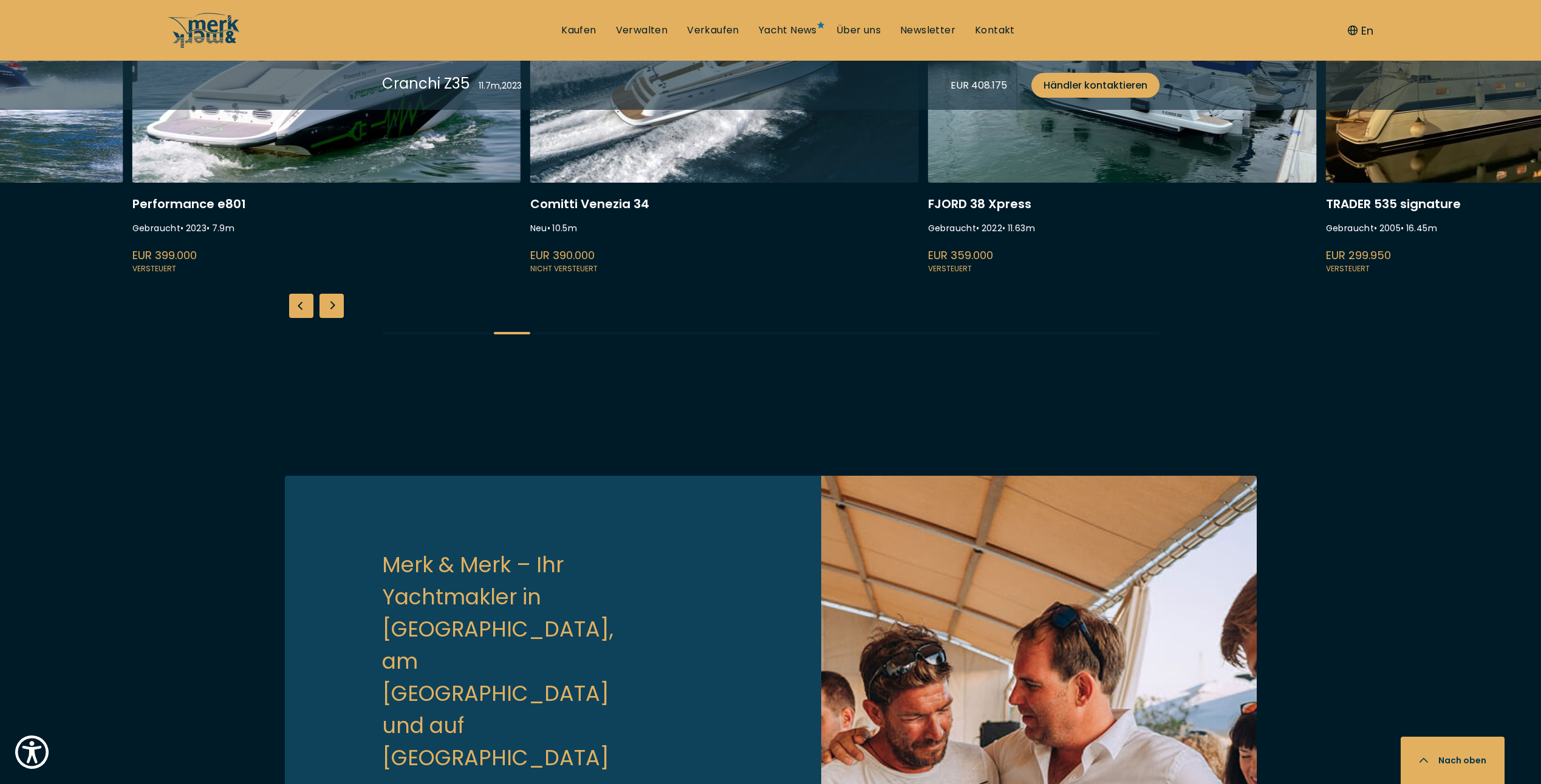
click at [928, 276] on link at bounding box center [1122, 114] width 389 height 324
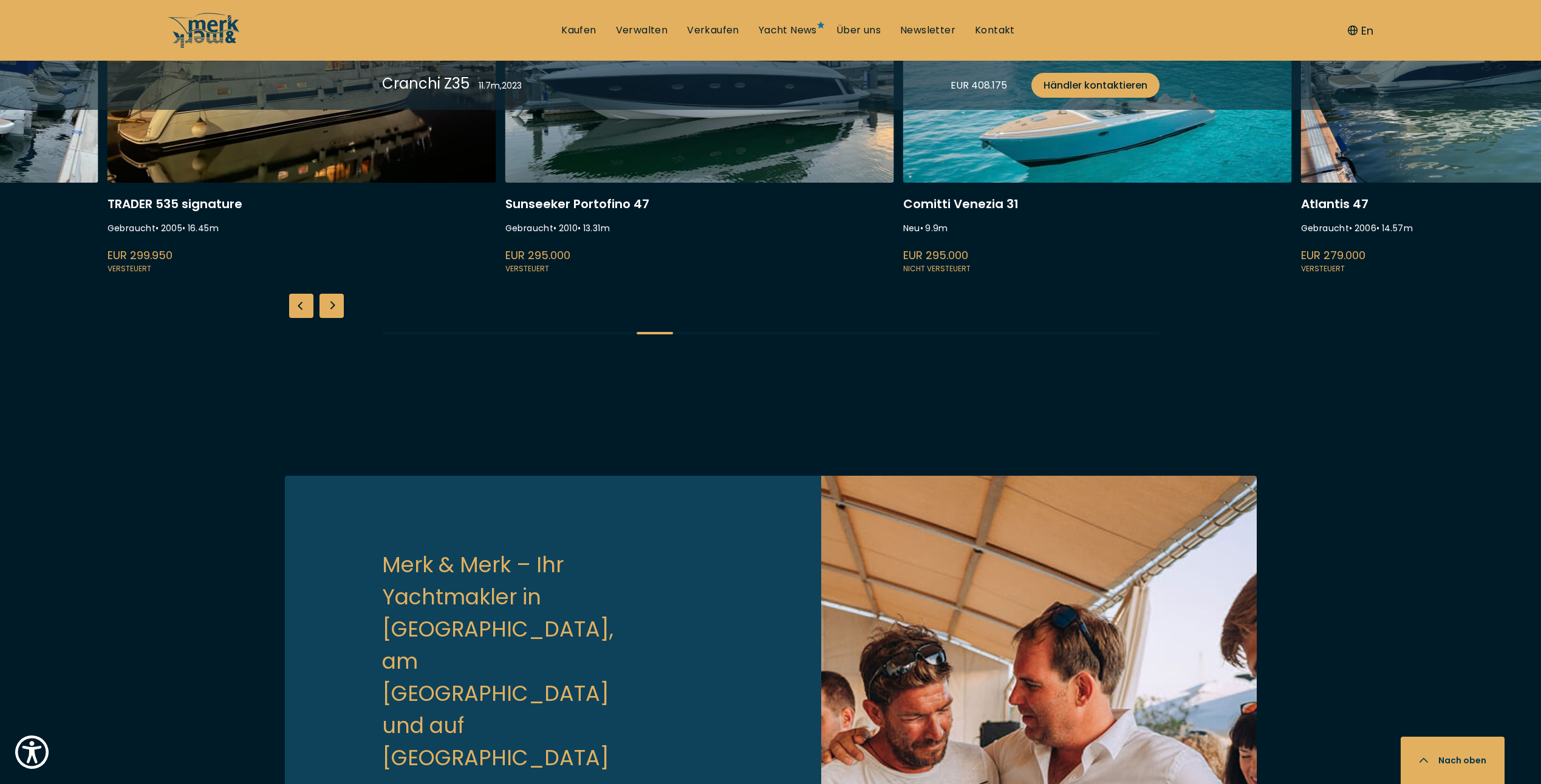
click at [669, 276] on link at bounding box center [699, 114] width 389 height 324
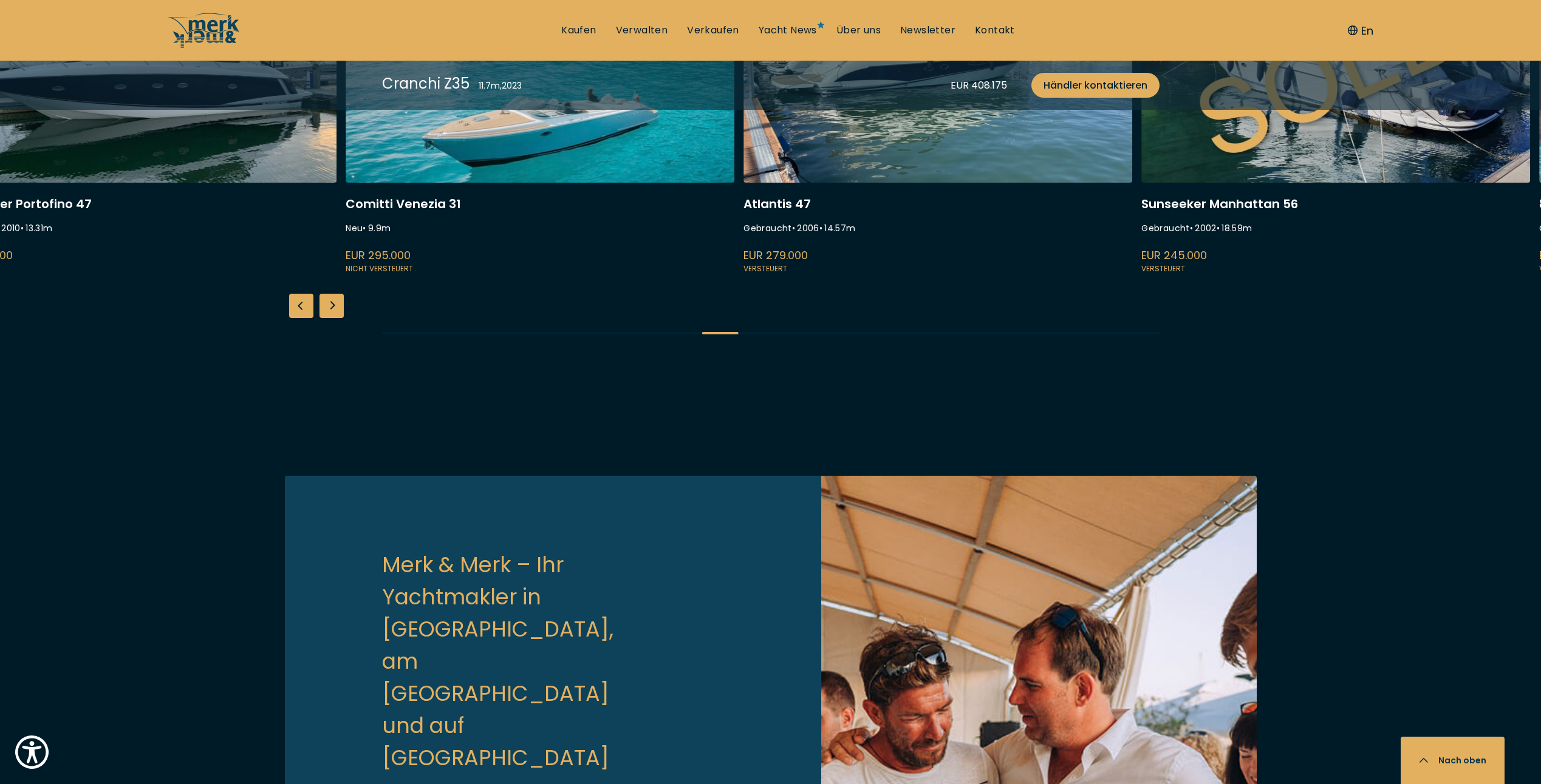
click at [758, 276] on link at bounding box center [937, 114] width 389 height 324
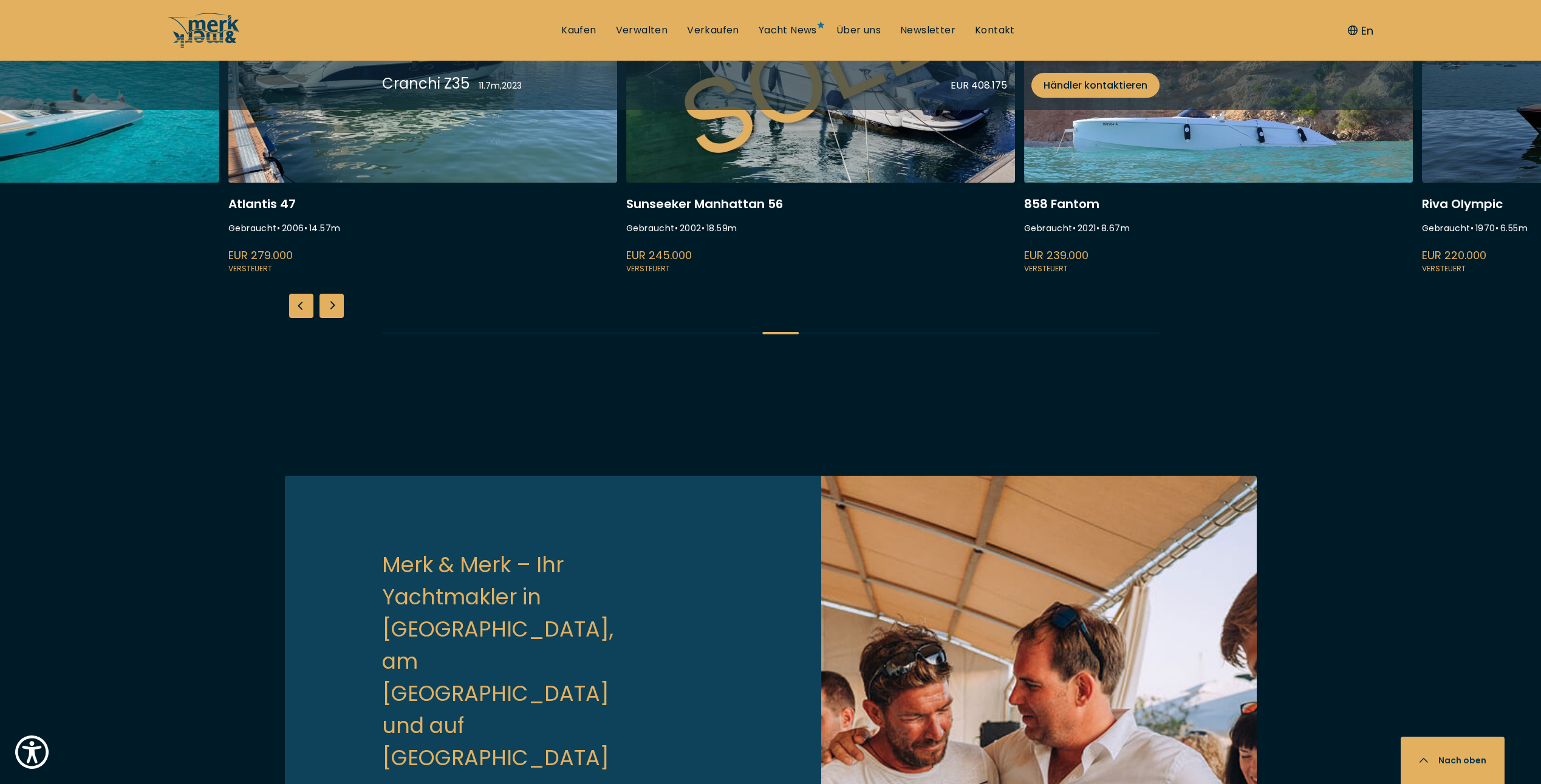
click at [765, 276] on link at bounding box center [820, 114] width 389 height 324
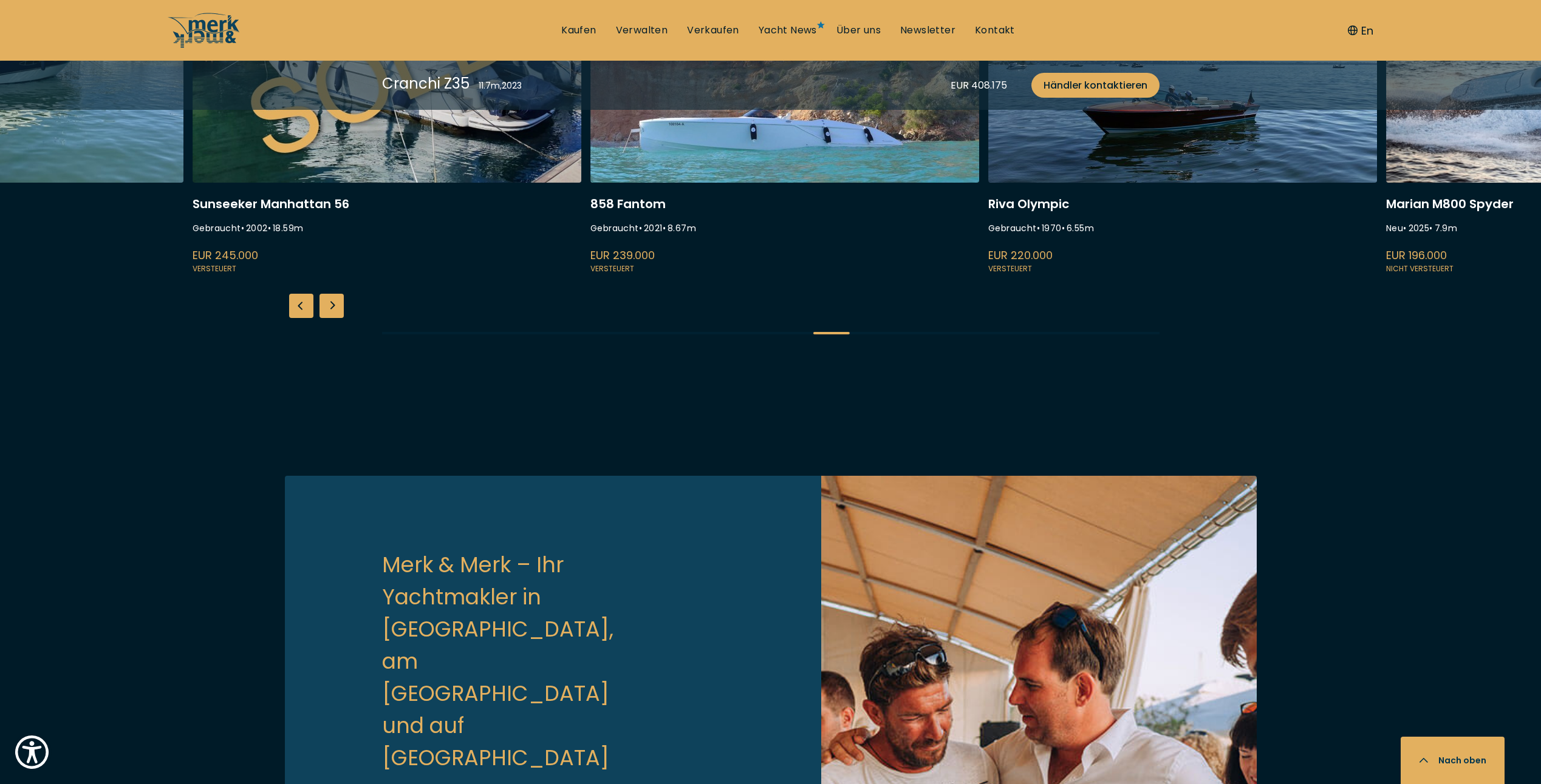
click at [733, 276] on link at bounding box center [784, 114] width 389 height 324
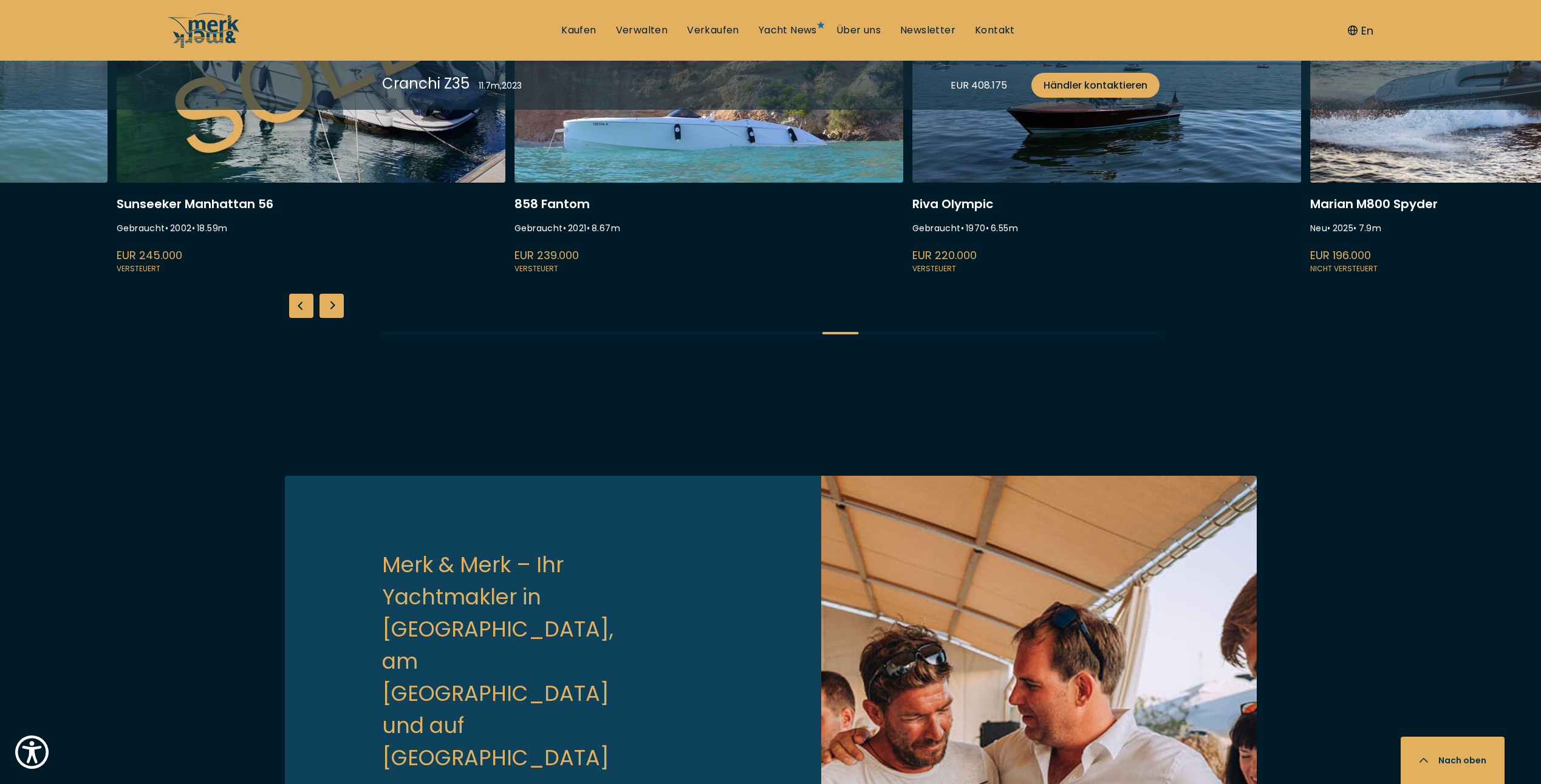
click at [912, 276] on link at bounding box center [1106, 114] width 389 height 324
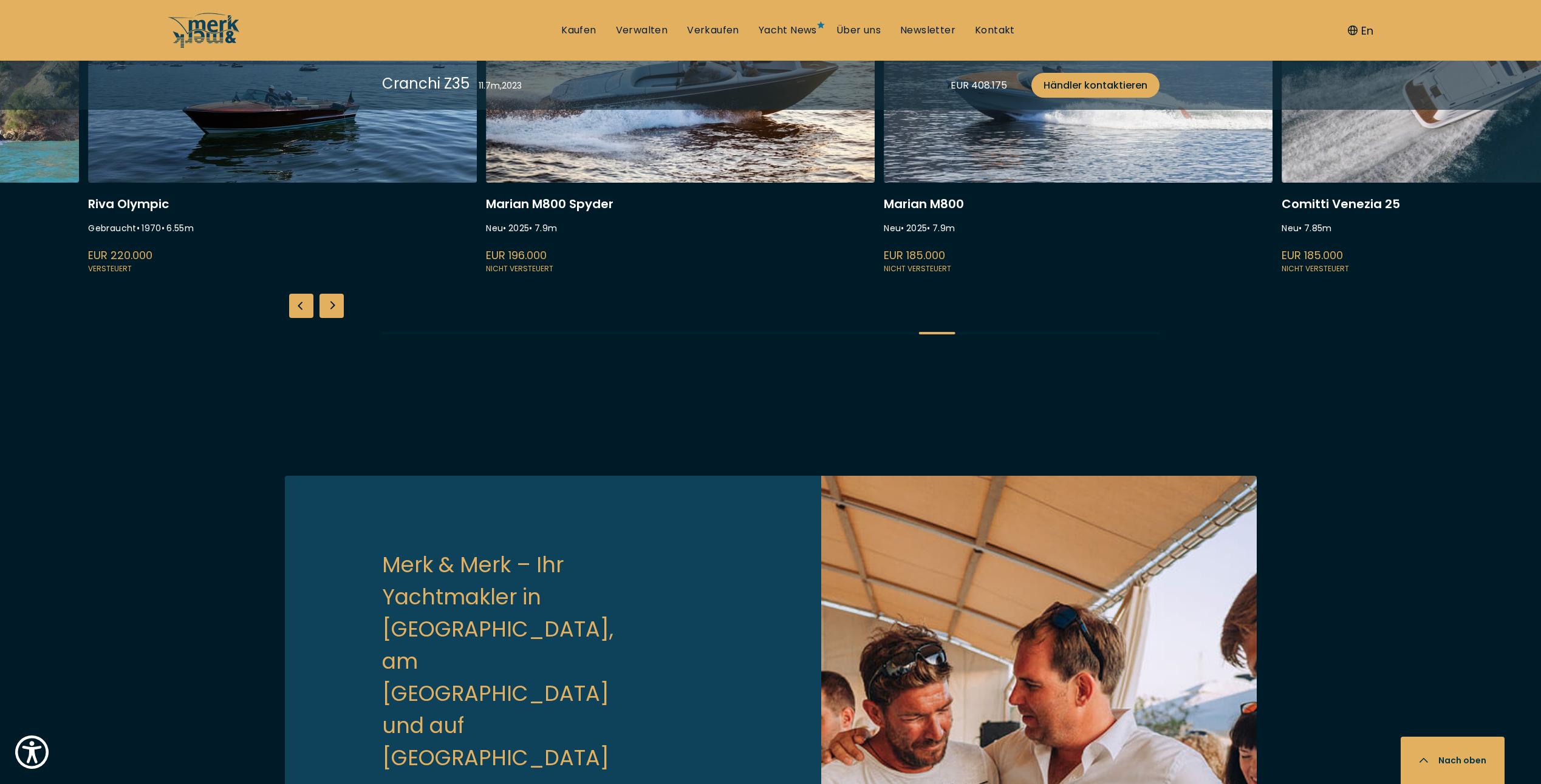
click at [912, 276] on link at bounding box center [1077, 114] width 389 height 324
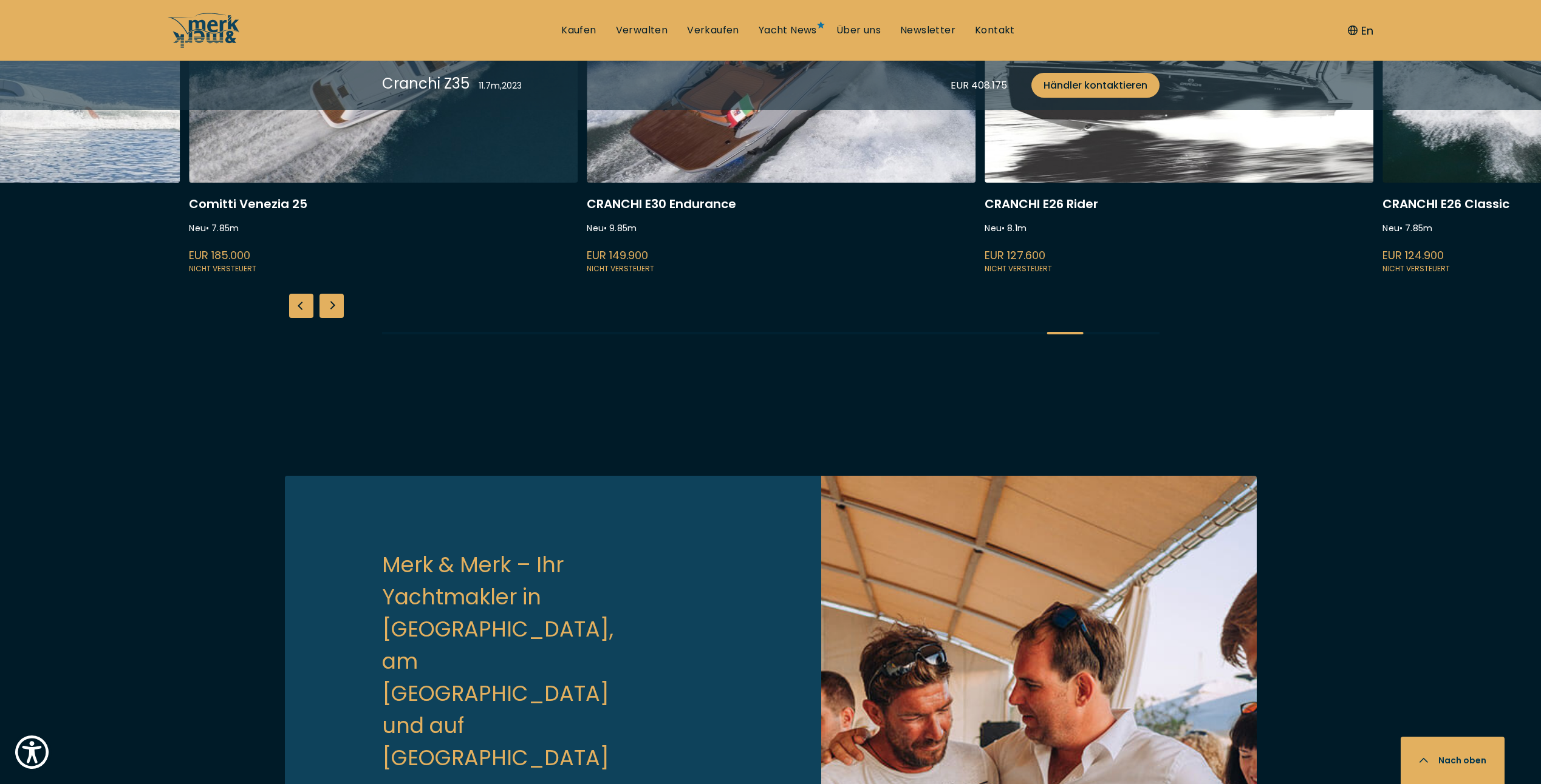
click at [985, 276] on link at bounding box center [1179, 114] width 389 height 324
